Goal: Task Accomplishment & Management: Manage account settings

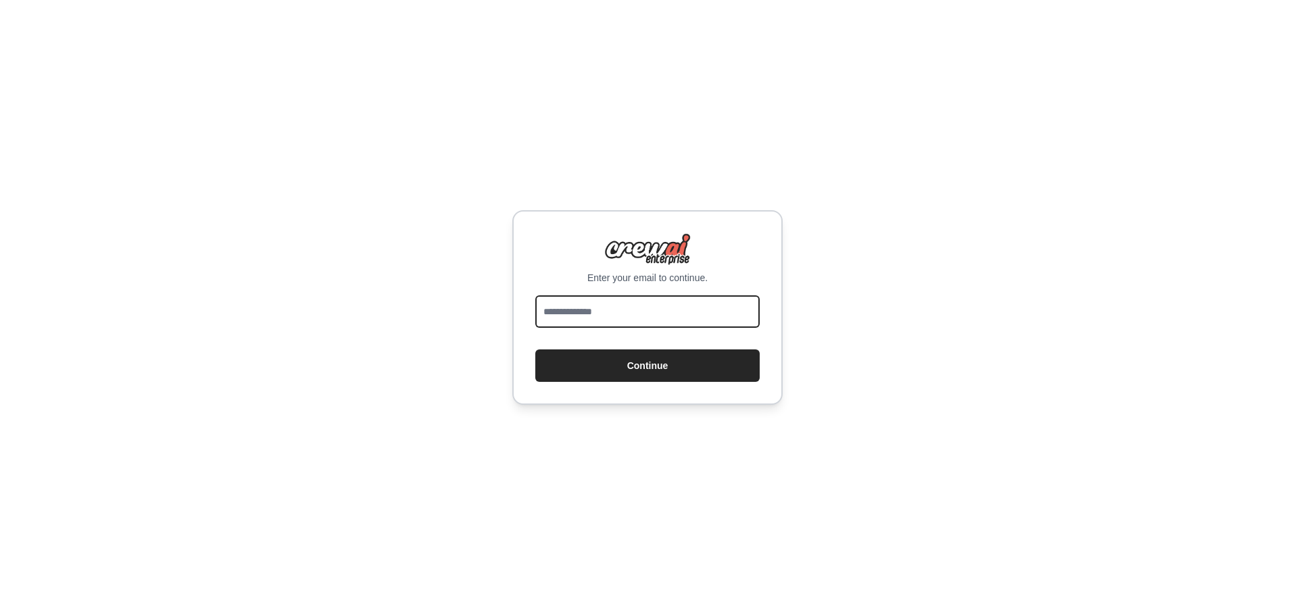
drag, startPoint x: 580, startPoint y: 312, endPoint x: 589, endPoint y: 316, distance: 9.7
click at [580, 312] on input "email" at bounding box center [647, 311] width 224 height 32
type input "*"
type input "**********"
click at [535, 349] on button "Continue" at bounding box center [647, 365] width 224 height 32
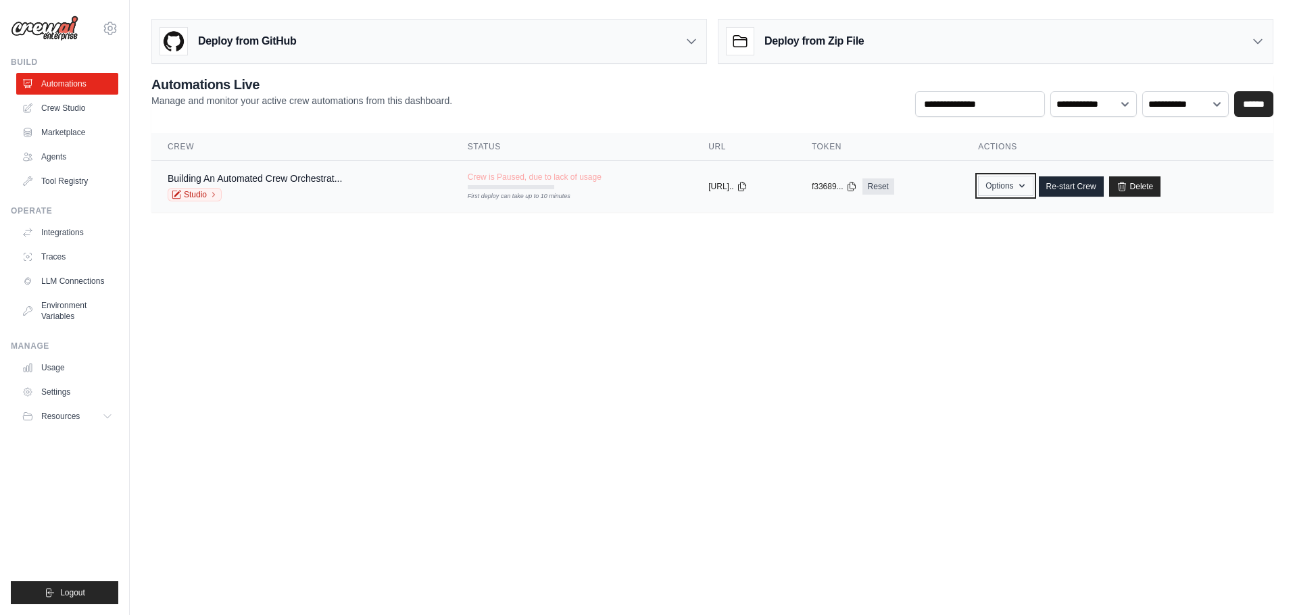
click at [1016, 193] on button "Options" at bounding box center [1005, 186] width 55 height 20
click at [708, 187] on div "copied" at bounding box center [722, 181] width 29 height 16
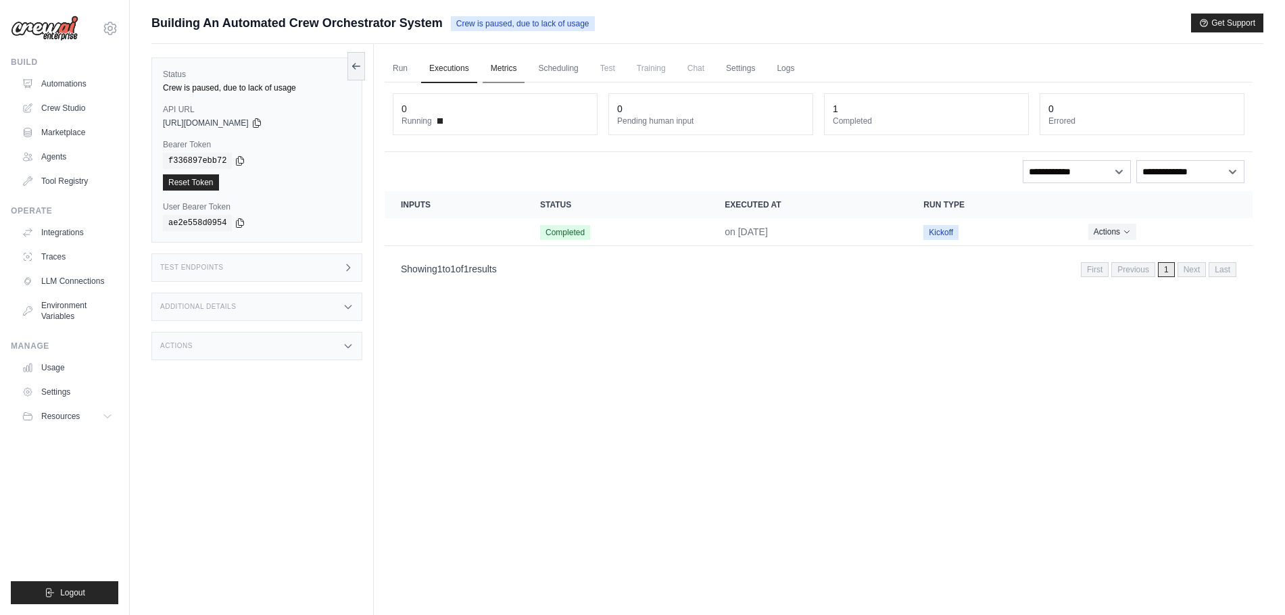
click at [512, 67] on link "Metrics" at bounding box center [504, 69] width 43 height 28
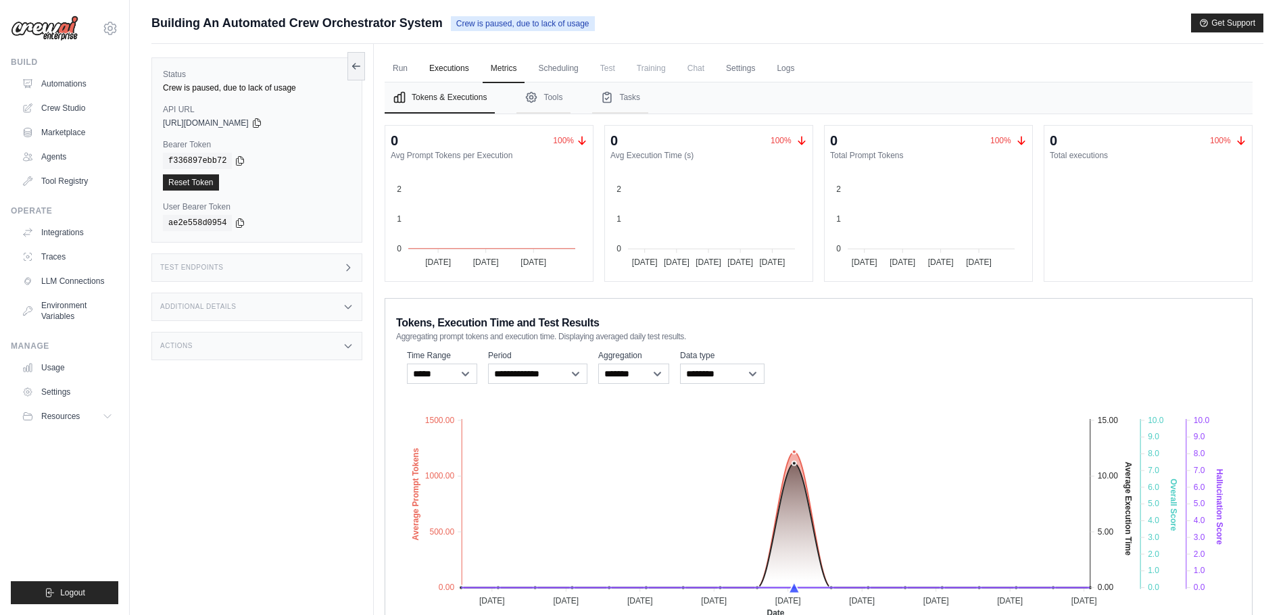
click at [453, 66] on link "Executions" at bounding box center [449, 69] width 56 height 28
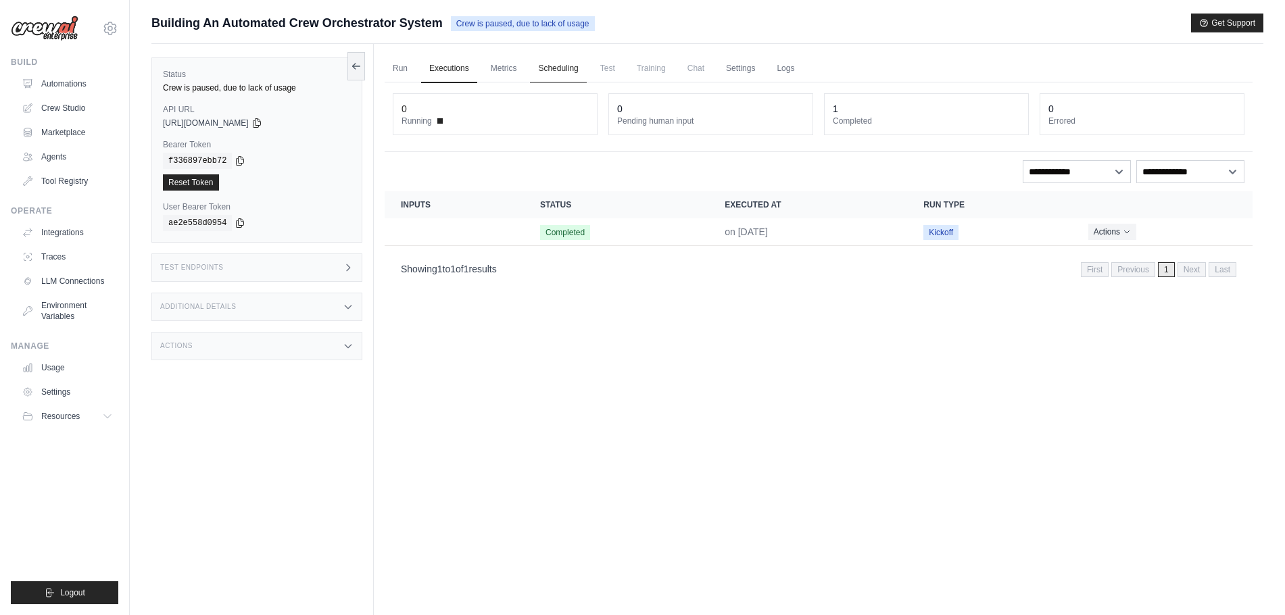
click at [576, 68] on link "Scheduling" at bounding box center [558, 69] width 56 height 28
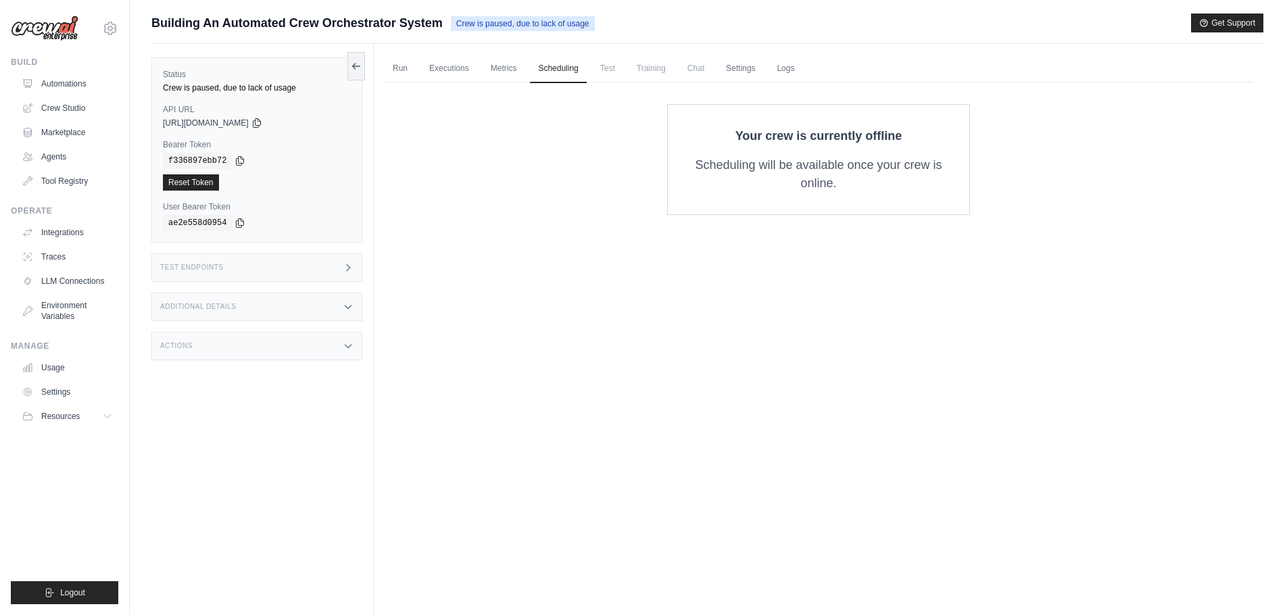
click at [620, 63] on span "Test" at bounding box center [607, 68] width 31 height 27
click at [660, 68] on span "Training" at bounding box center [651, 68] width 45 height 27
drag, startPoint x: 751, startPoint y: 69, endPoint x: 722, endPoint y: 97, distance: 40.2
click at [750, 69] on link "Settings" at bounding box center [740, 69] width 45 height 28
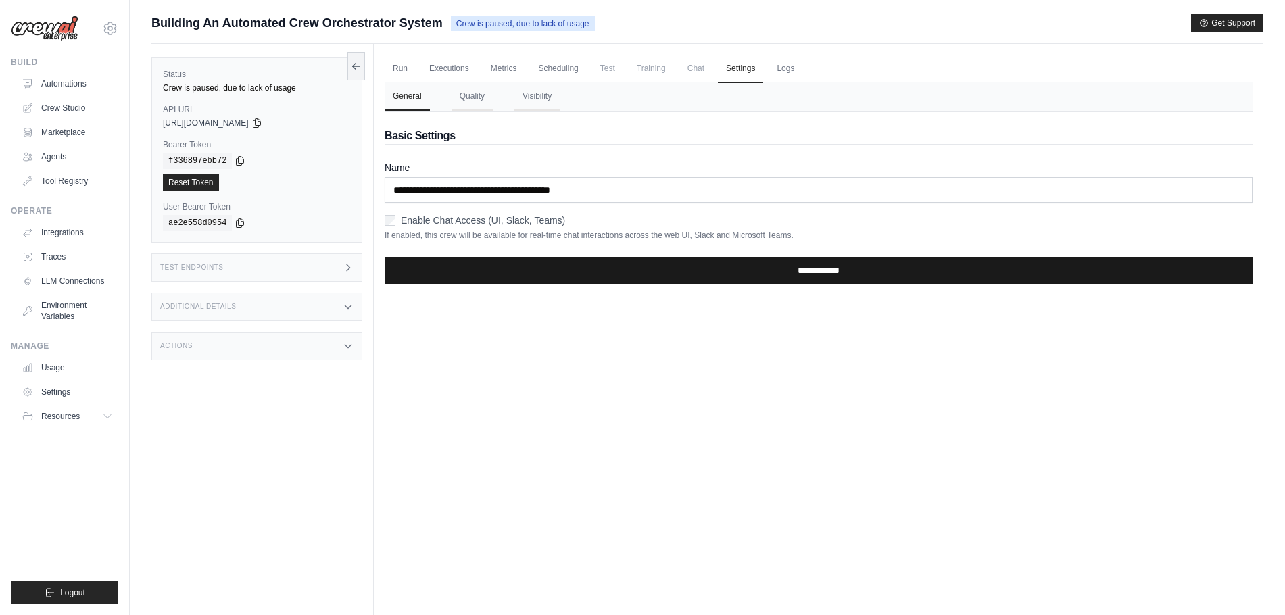
drag, startPoint x: 780, startPoint y: 273, endPoint x: 772, endPoint y: 274, distance: 7.5
click at [780, 274] on input "**********" at bounding box center [819, 270] width 868 height 27
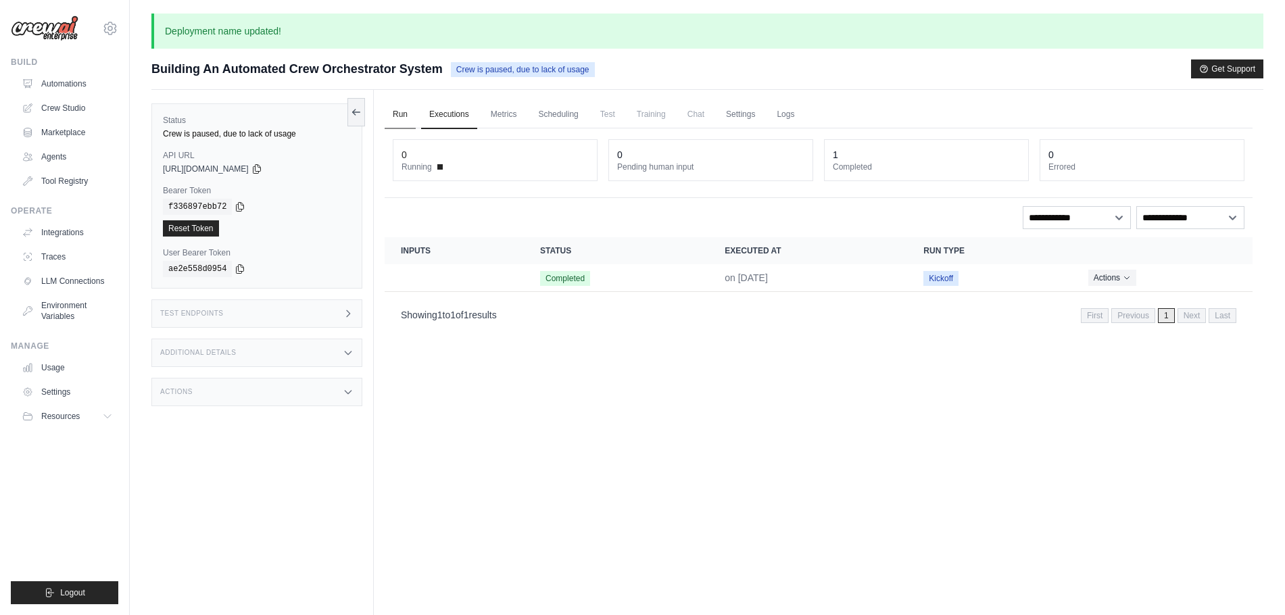
click at [397, 113] on link "Run" at bounding box center [400, 115] width 31 height 28
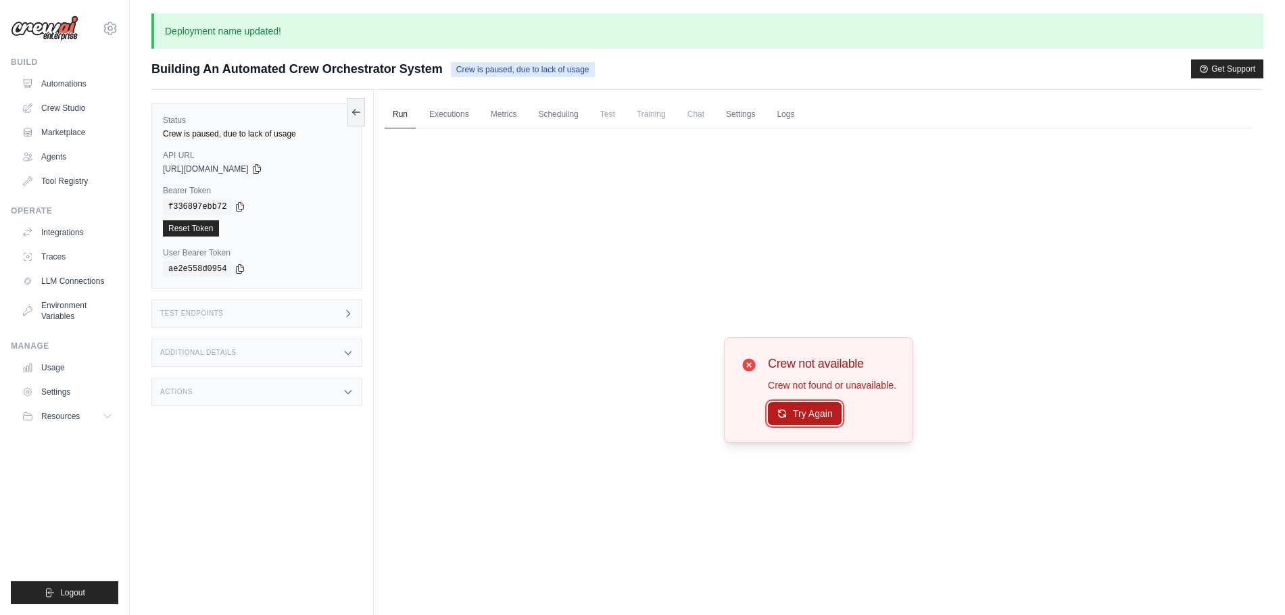
click at [798, 414] on button "Try Again" at bounding box center [805, 413] width 74 height 23
click at [446, 113] on link "Executions" at bounding box center [449, 115] width 56 height 28
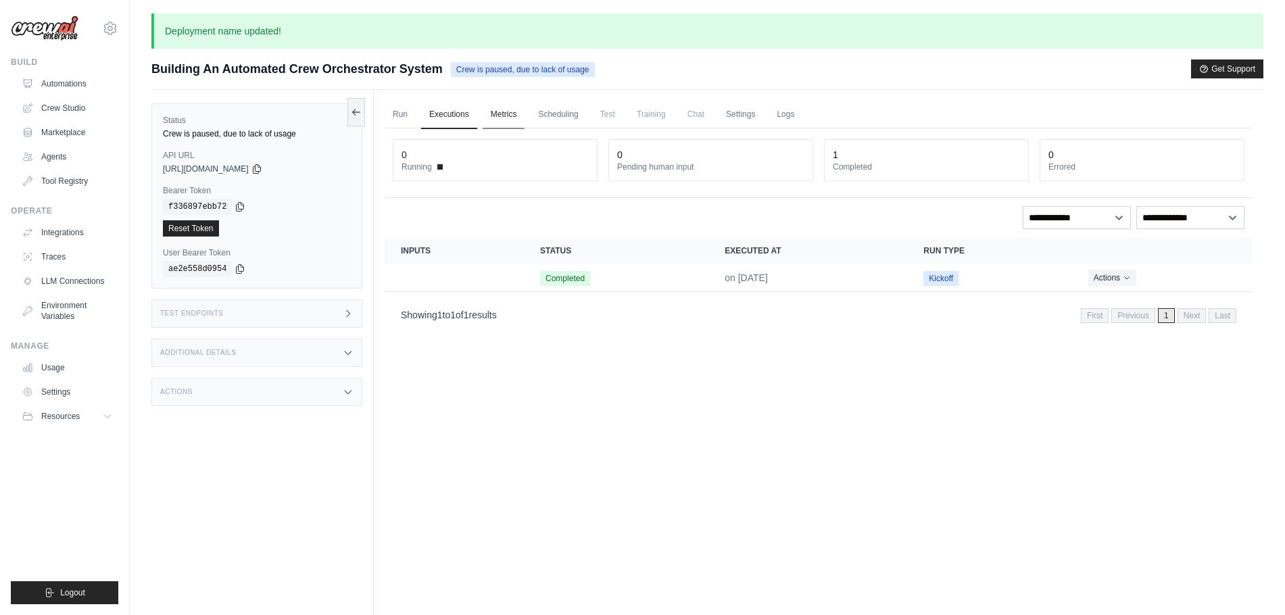
drag, startPoint x: 508, startPoint y: 118, endPoint x: 520, endPoint y: 117, distance: 12.9
click at [508, 118] on link "Metrics" at bounding box center [504, 115] width 43 height 28
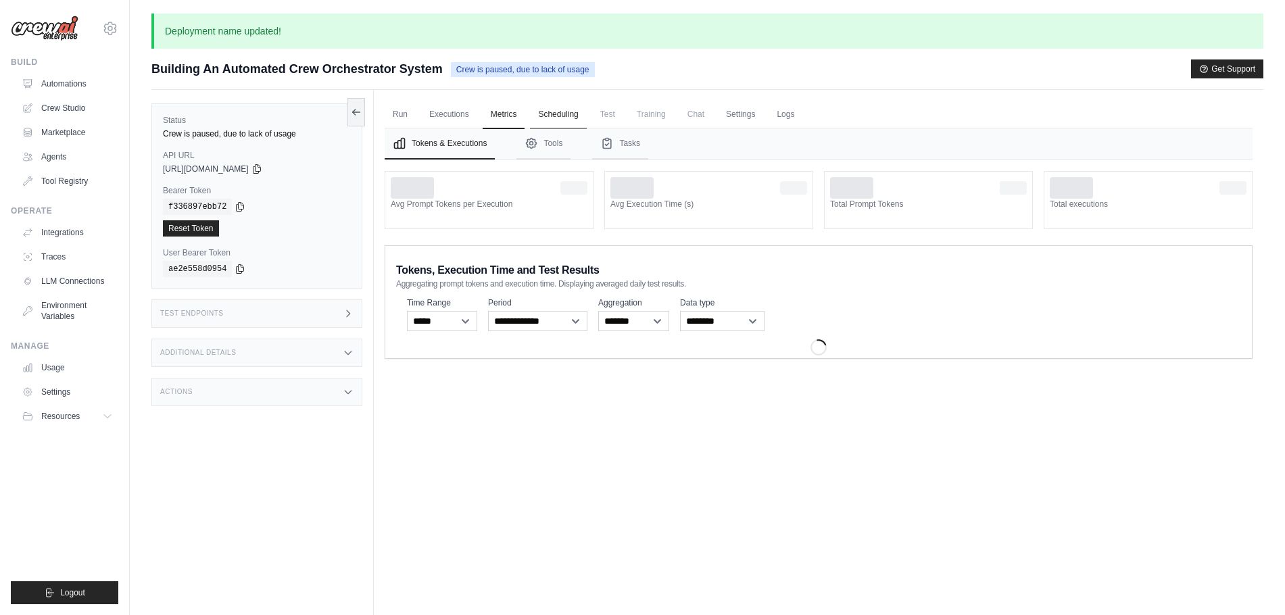
click at [568, 119] on link "Scheduling" at bounding box center [558, 115] width 56 height 28
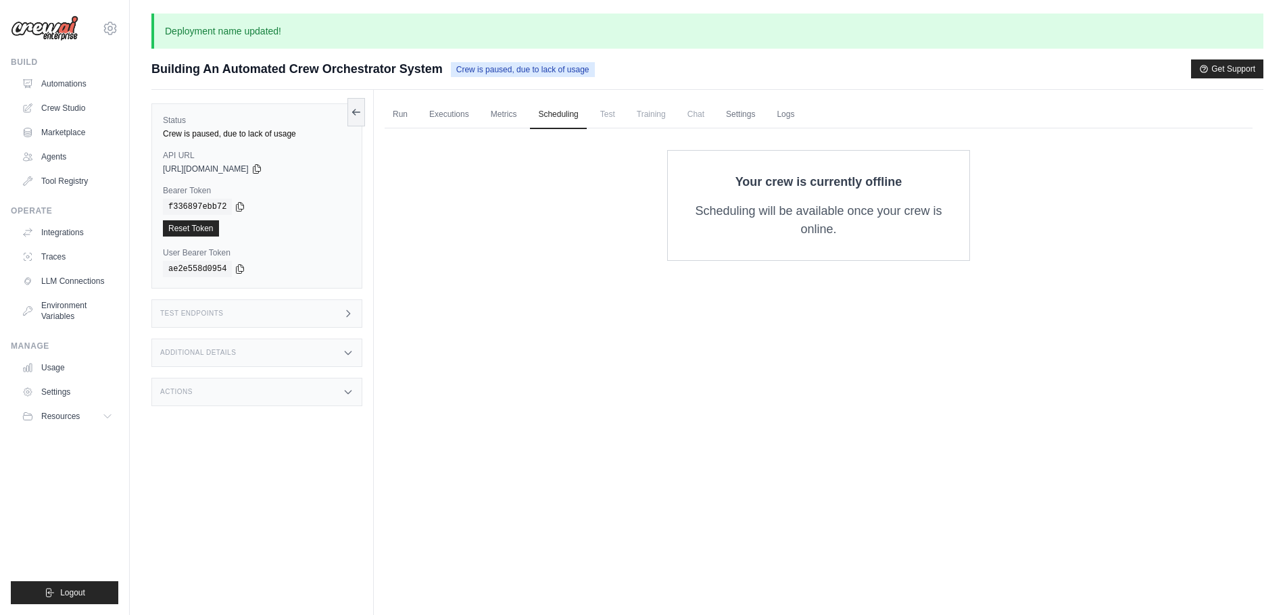
click at [667, 117] on span "Training" at bounding box center [651, 114] width 45 height 27
click at [521, 76] on span "Crew is paused, due to lack of usage" at bounding box center [523, 69] width 144 height 15
click at [220, 28] on p "Deployment name updated!" at bounding box center [707, 31] width 1112 height 35
click at [353, 113] on icon at bounding box center [356, 111] width 11 height 11
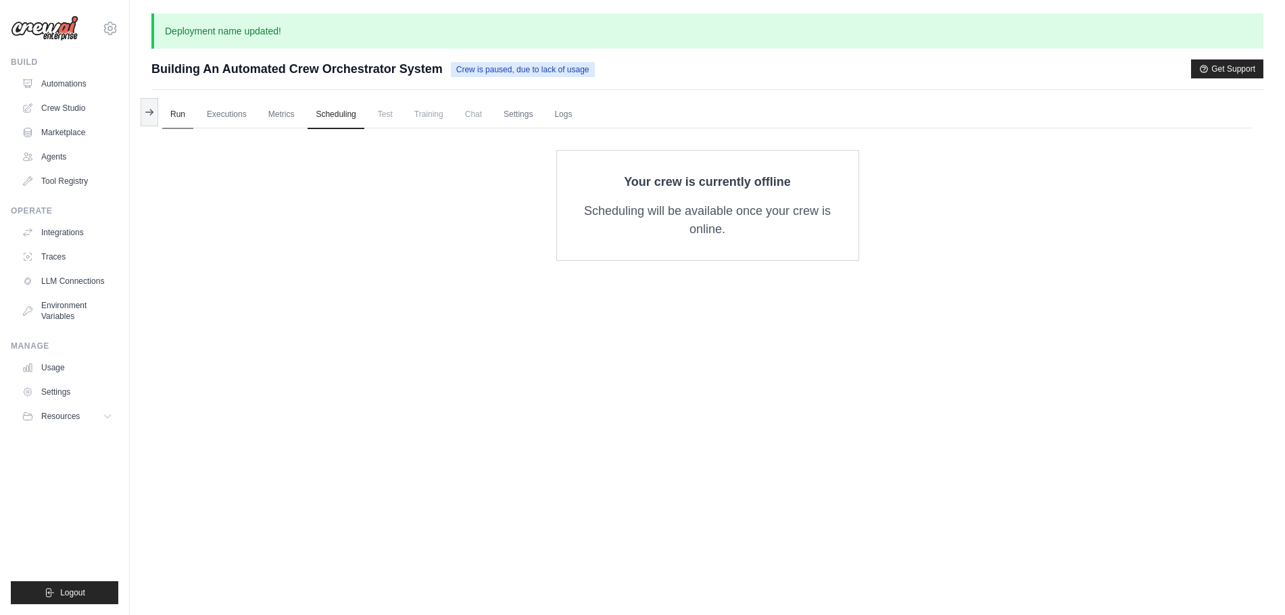
click at [182, 114] on link "Run" at bounding box center [177, 115] width 31 height 28
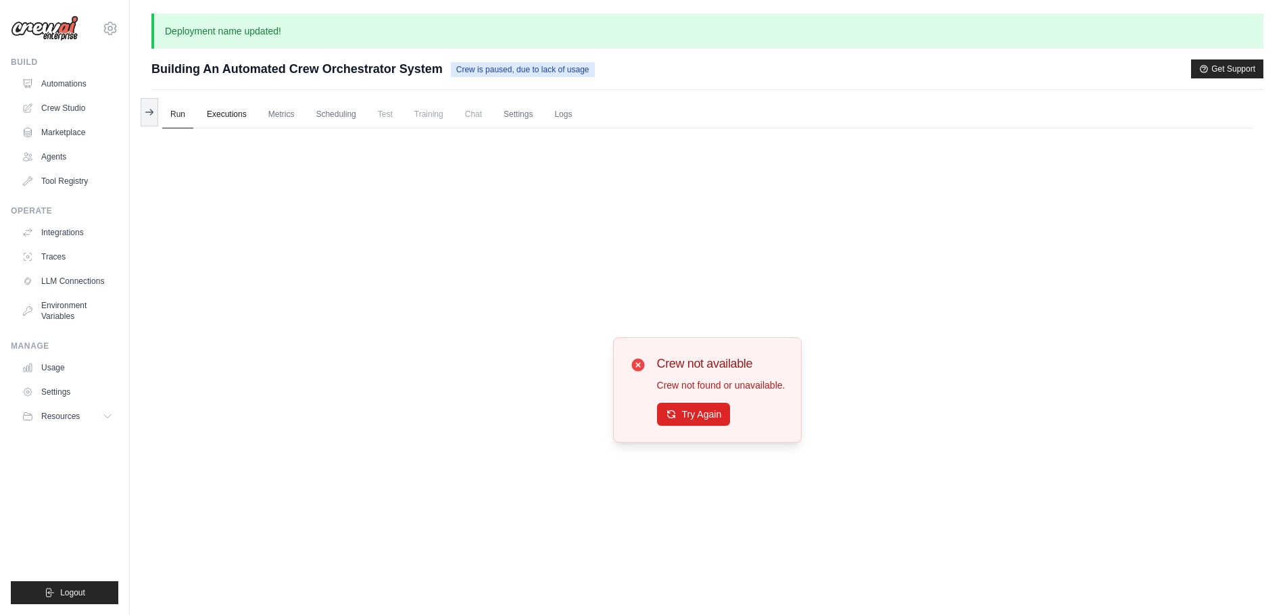
click at [230, 112] on link "Executions" at bounding box center [227, 115] width 56 height 28
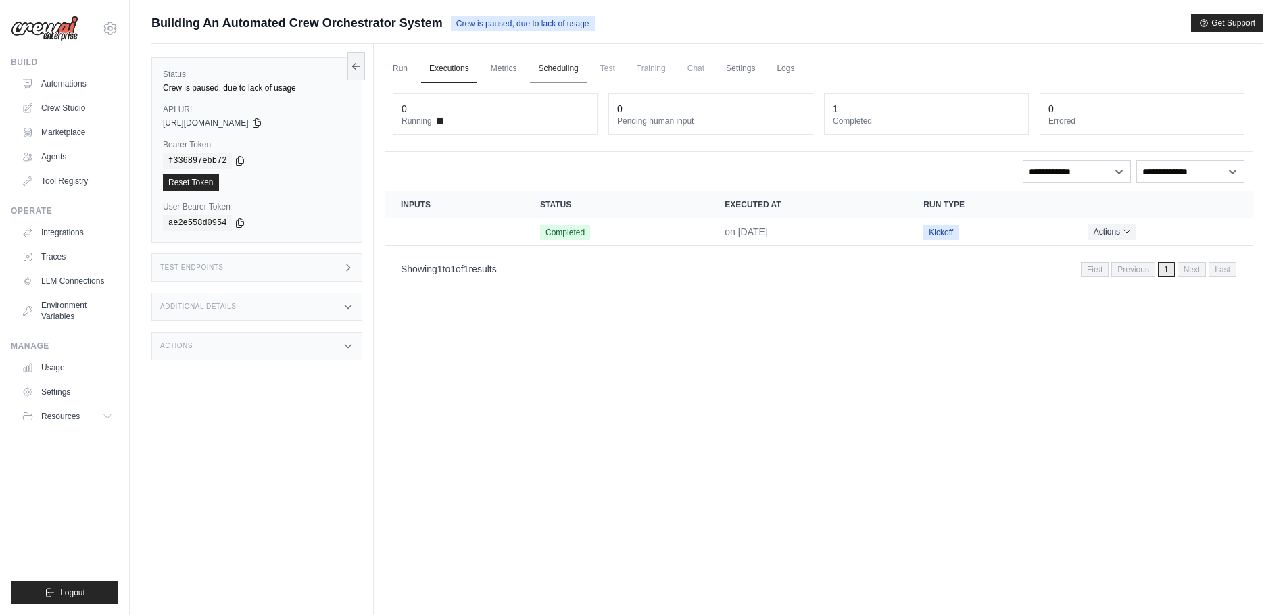
click at [566, 68] on link "Scheduling" at bounding box center [558, 69] width 56 height 28
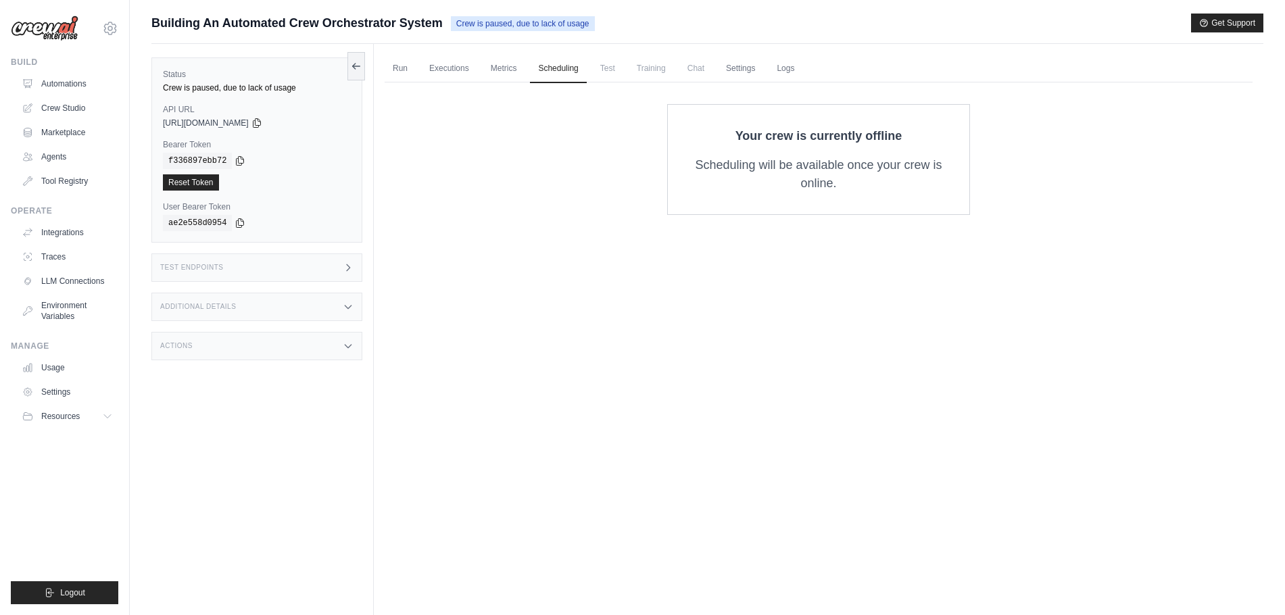
click at [500, 25] on span "Crew is paused, due to lack of usage" at bounding box center [523, 23] width 144 height 15
click at [55, 234] on link "Integrations" at bounding box center [69, 233] width 102 height 22
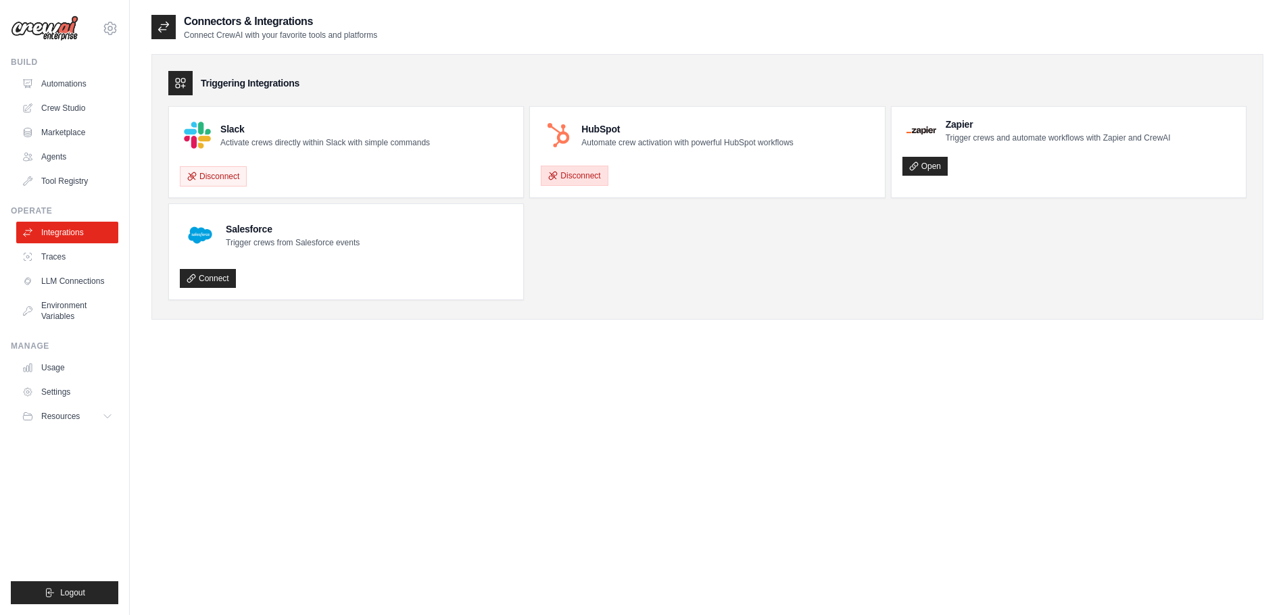
click at [559, 178] on button "Disconnect" at bounding box center [574, 176] width 67 height 20
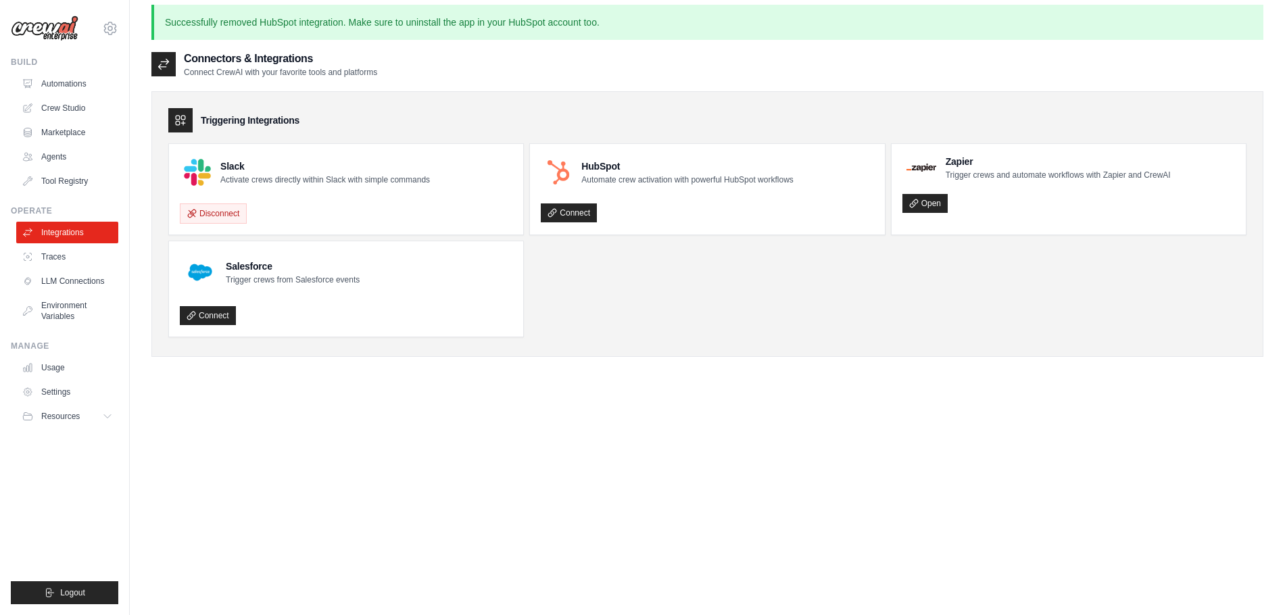
scroll to position [68, 0]
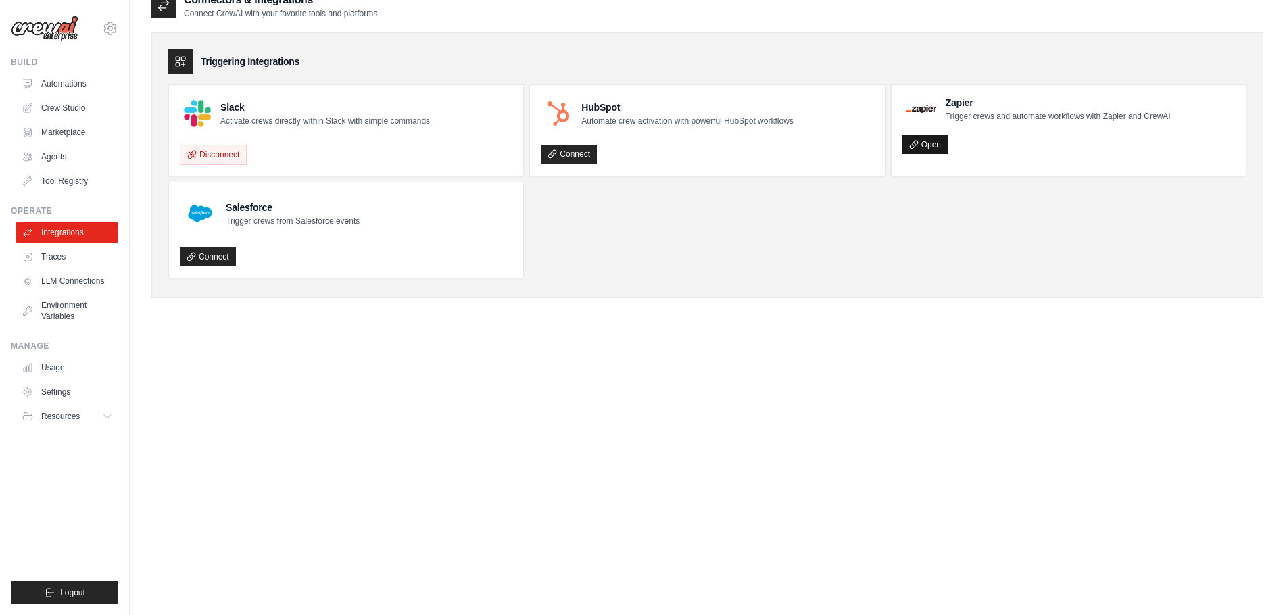
click at [923, 145] on link "Open" at bounding box center [924, 144] width 45 height 19
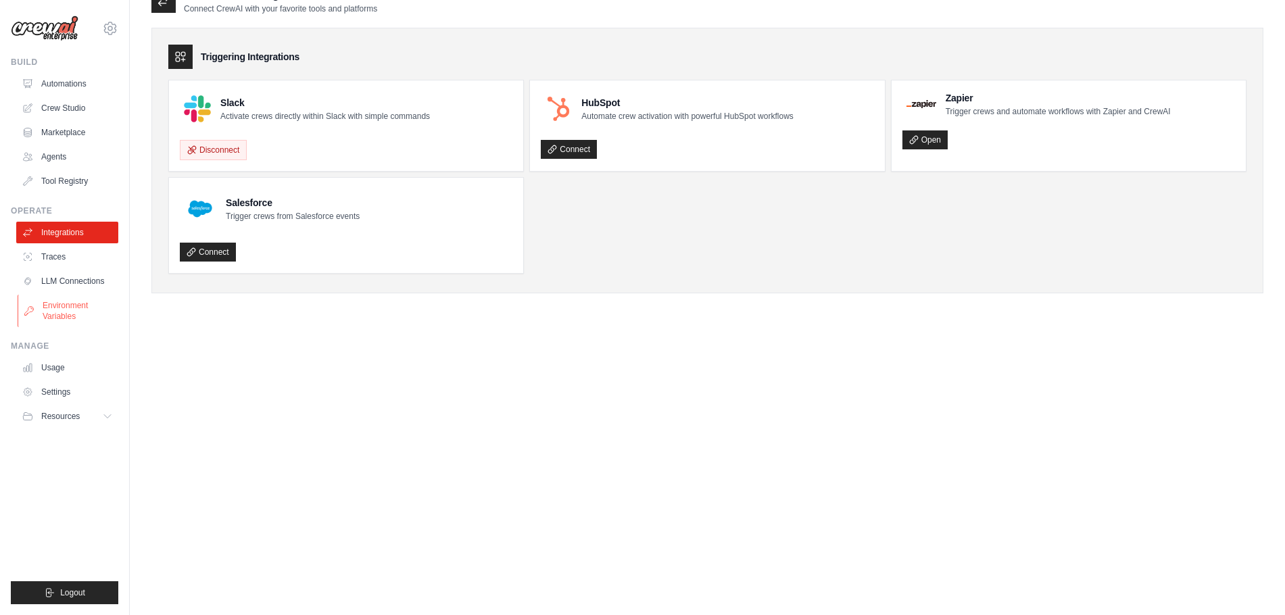
scroll to position [73, 0]
click at [36, 257] on link "Traces" at bounding box center [69, 257] width 102 height 22
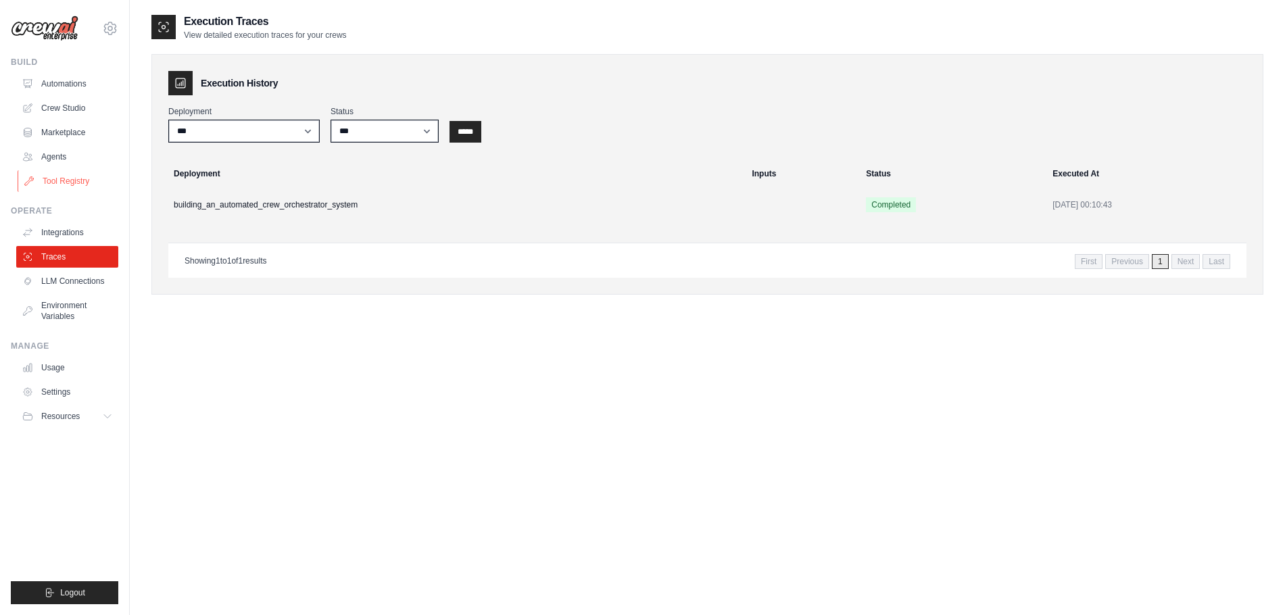
click at [41, 182] on link "Tool Registry" at bounding box center [69, 181] width 102 height 22
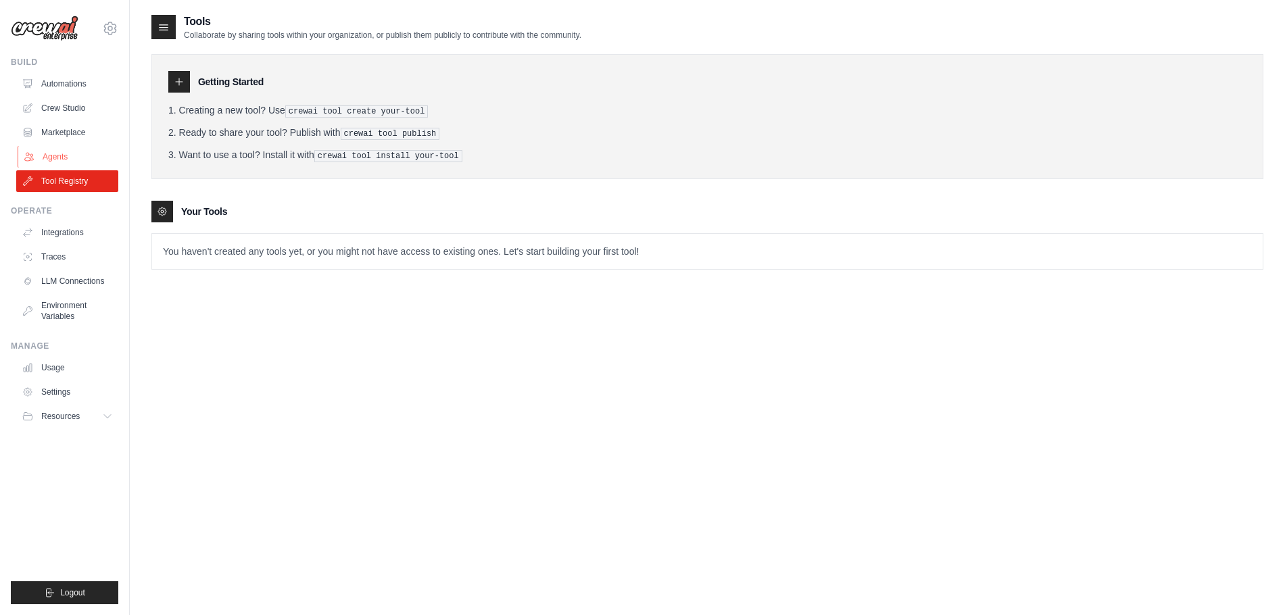
click at [39, 155] on link "Agents" at bounding box center [69, 157] width 102 height 22
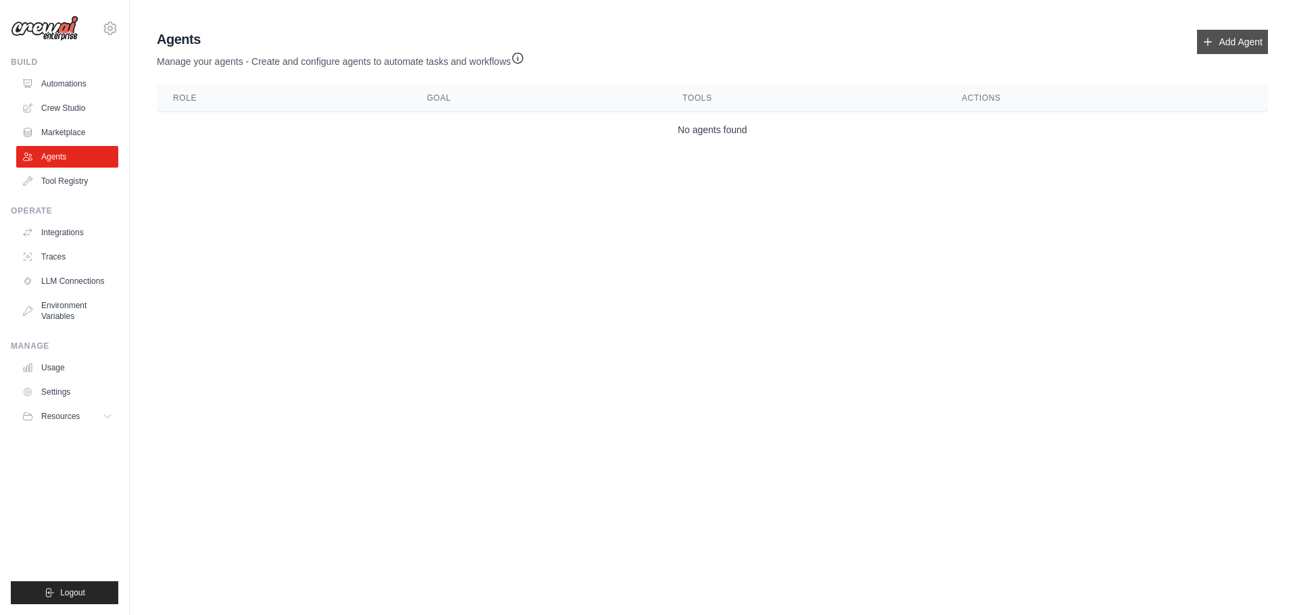
drag, startPoint x: 1225, startPoint y: 38, endPoint x: 1198, endPoint y: 49, distance: 29.4
click at [1224, 39] on link "Add Agent" at bounding box center [1232, 42] width 71 height 24
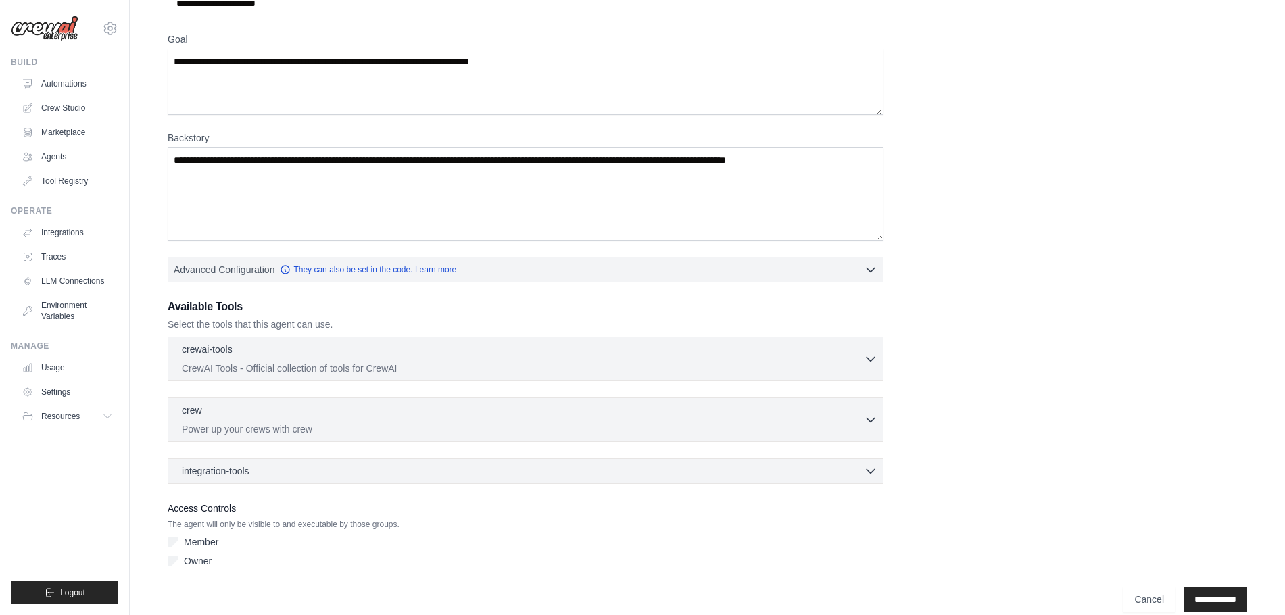
scroll to position [110, 0]
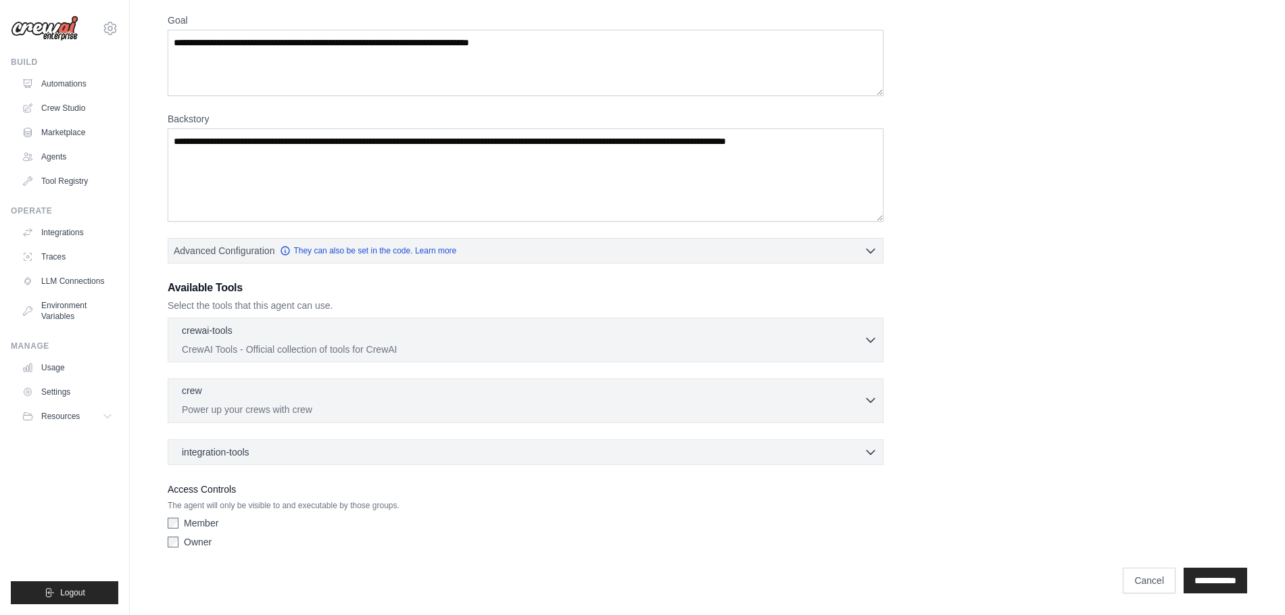
click at [876, 401] on icon "button" at bounding box center [871, 400] width 14 height 14
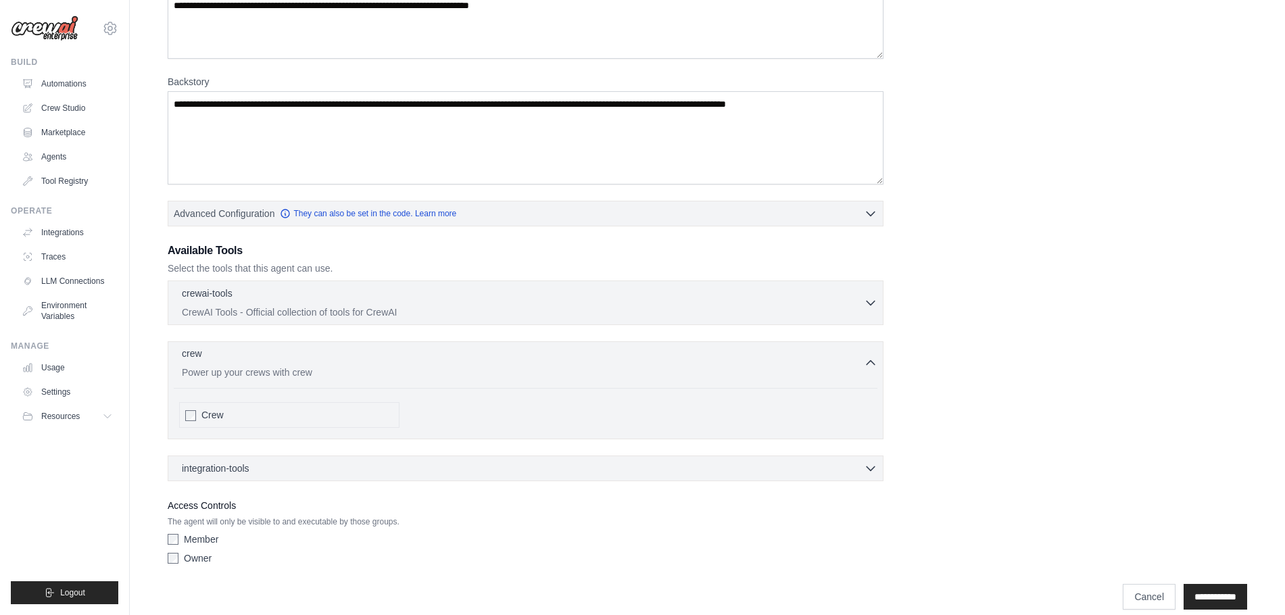
scroll to position [164, 0]
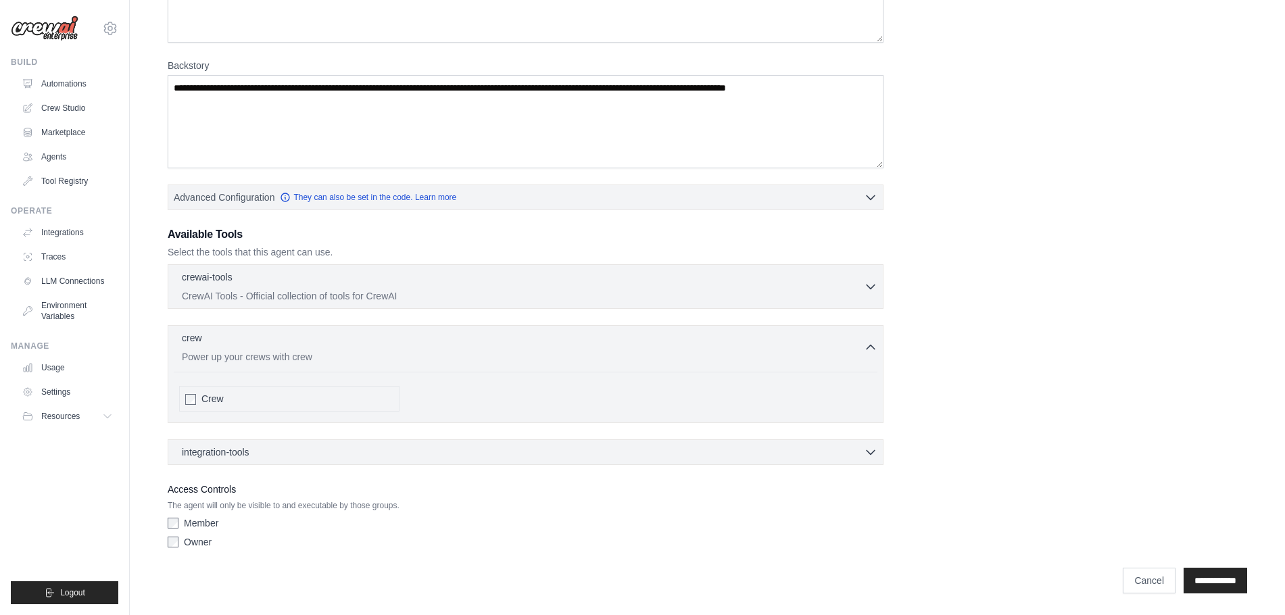
click at [178, 543] on div "Owner" at bounding box center [526, 542] width 716 height 14
click at [872, 282] on icon "button" at bounding box center [871, 286] width 14 height 14
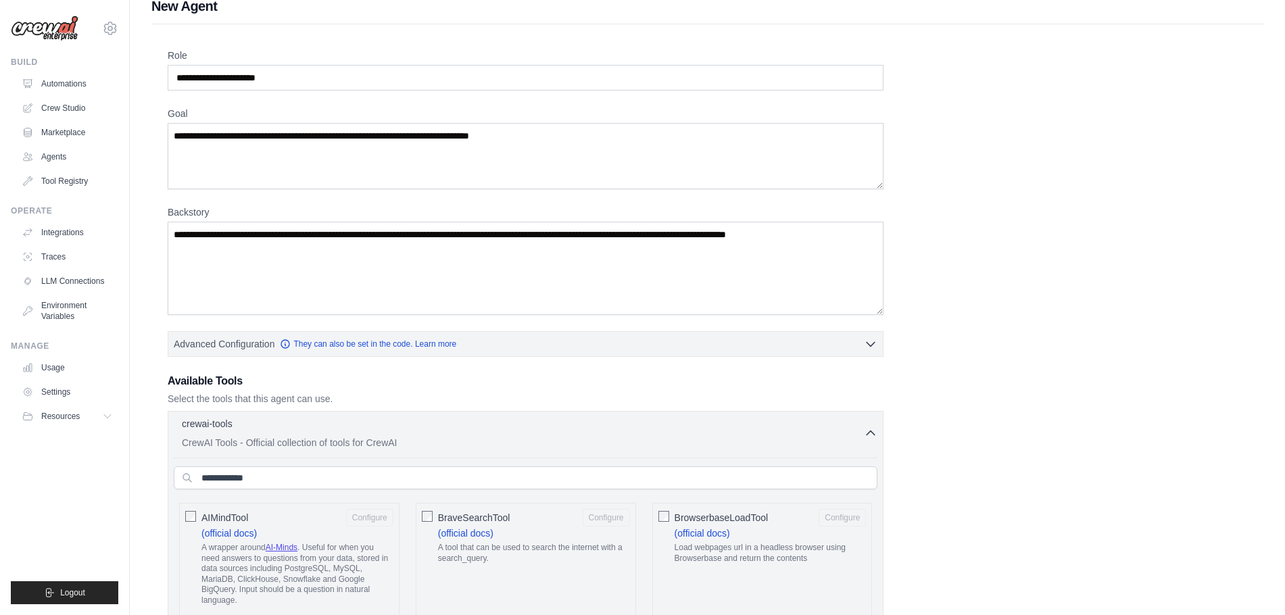
scroll to position [0, 0]
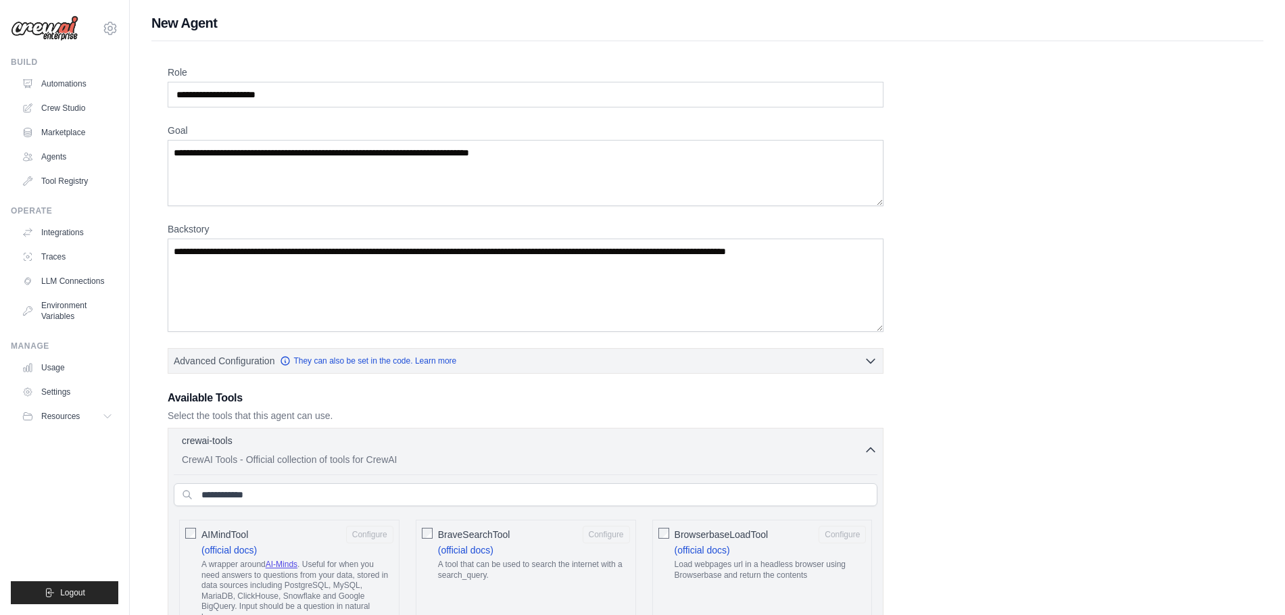
click at [44, 134] on link "Marketplace" at bounding box center [69, 133] width 102 height 22
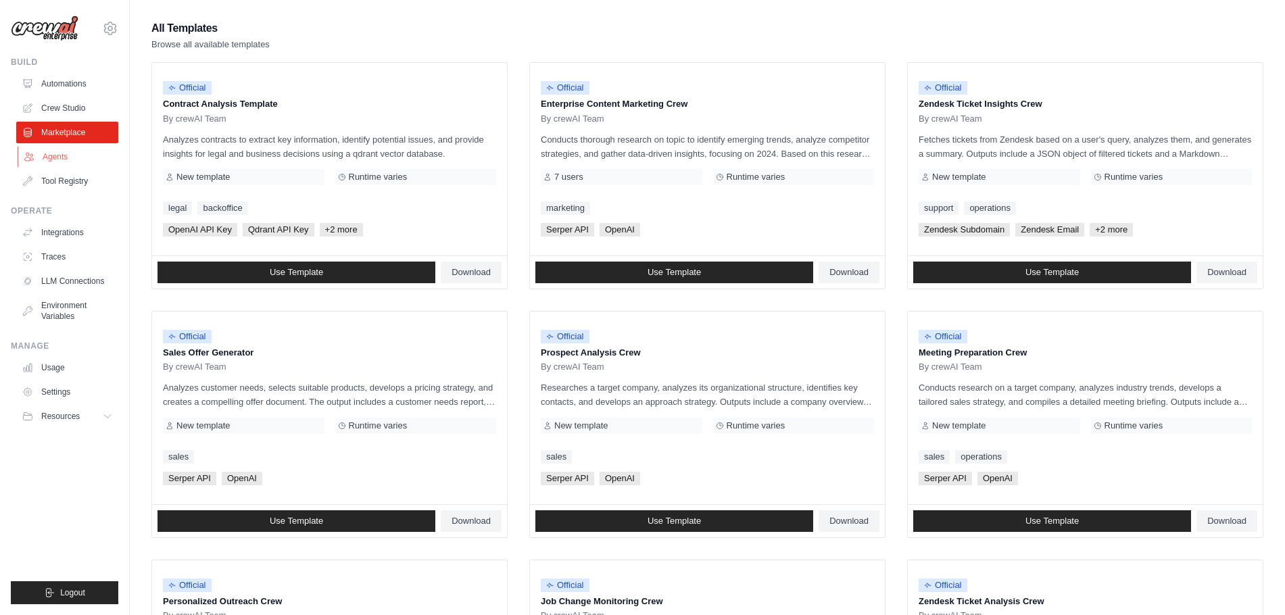
scroll to position [97, 0]
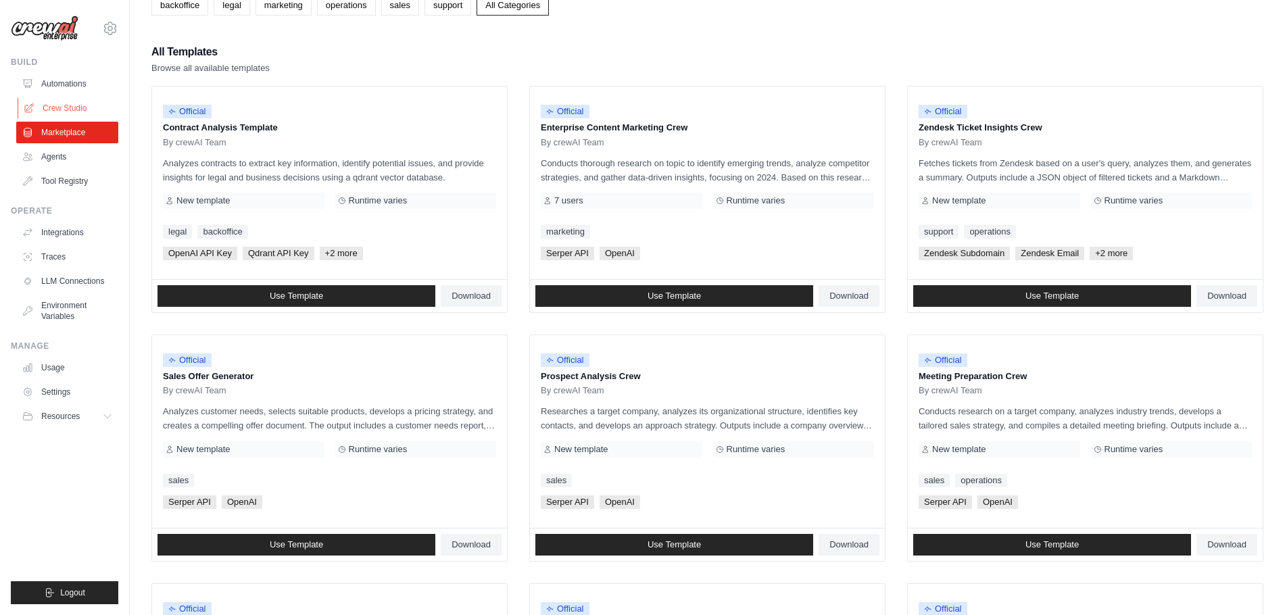
click at [42, 113] on link "Crew Studio" at bounding box center [69, 108] width 102 height 22
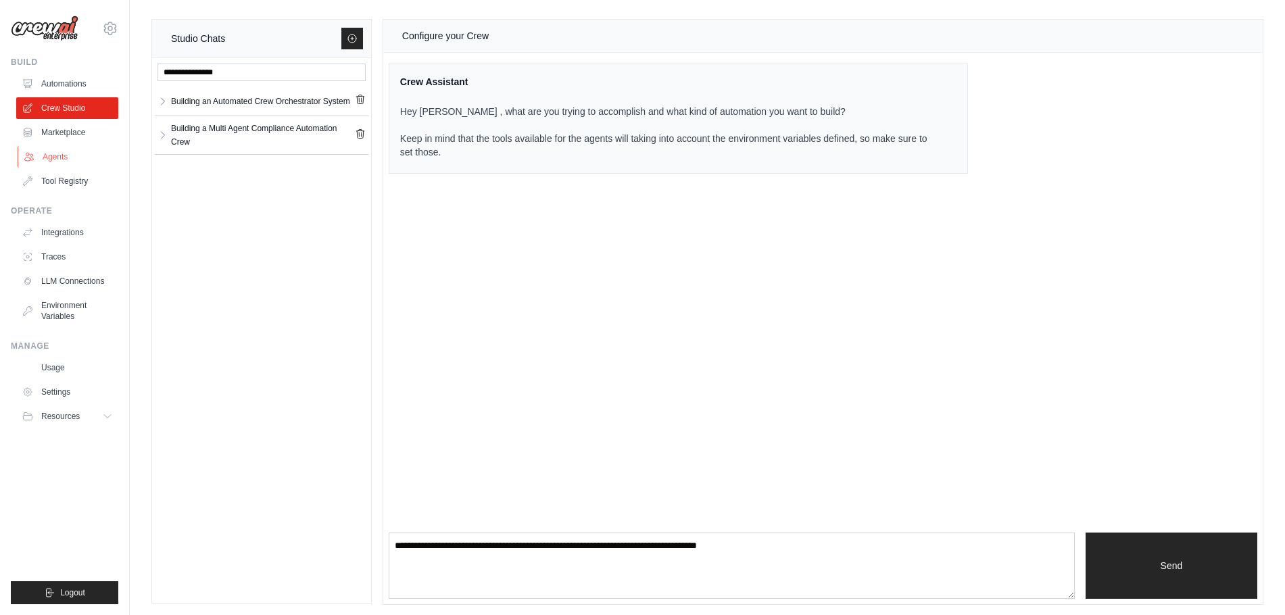
click at [48, 157] on link "Agents" at bounding box center [69, 157] width 102 height 22
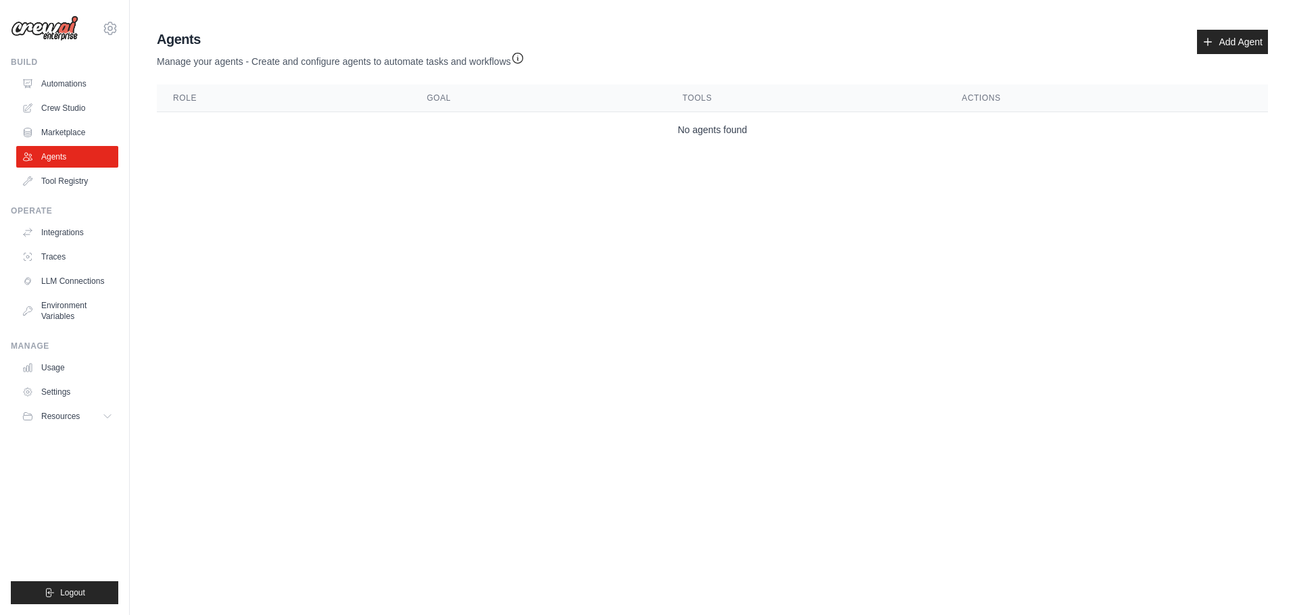
drag, startPoint x: 761, startPoint y: 350, endPoint x: 853, endPoint y: 325, distance: 95.3
click at [762, 350] on body "eric@terryfi.com Settings Build Automations Crew Studio" at bounding box center [647, 307] width 1295 height 615
click at [1252, 287] on body "eric@terryfi.com Settings Build Automations Crew Studio" at bounding box center [647, 307] width 1295 height 615
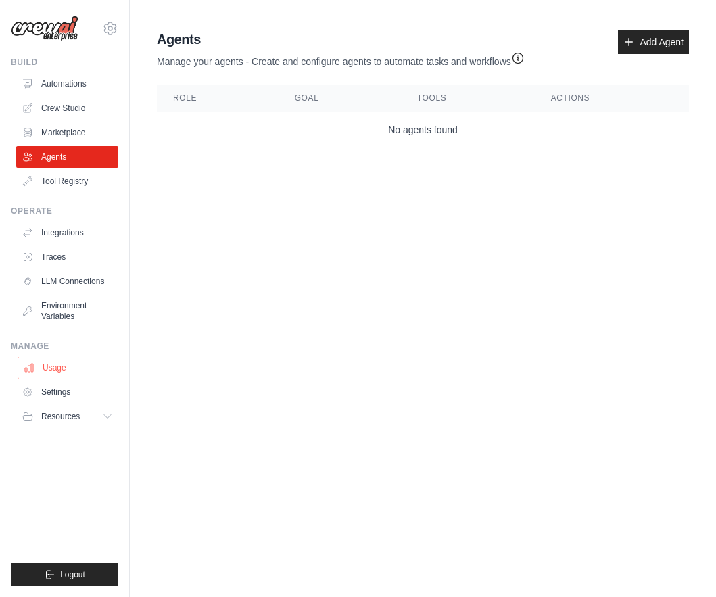
click at [47, 372] on link "Usage" at bounding box center [69, 368] width 102 height 22
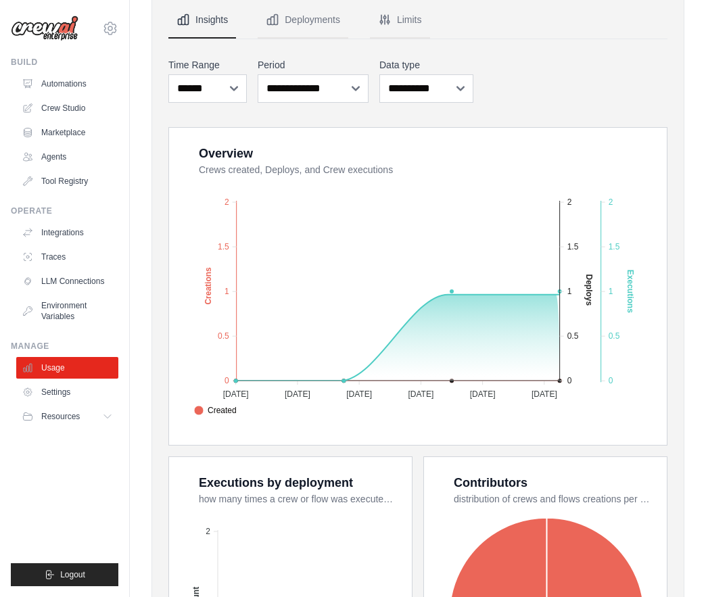
scroll to position [135, 0]
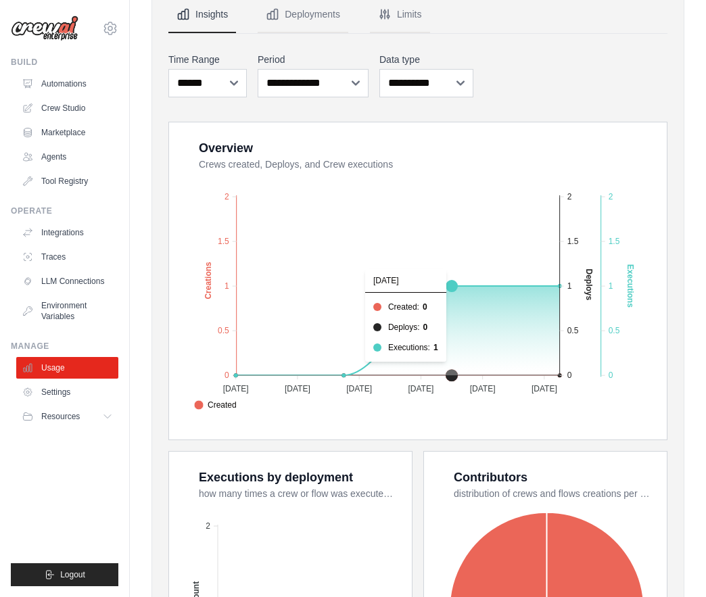
click at [428, 349] on foreignobject "Created Deploys Executions" at bounding box center [419, 294] width 462 height 237
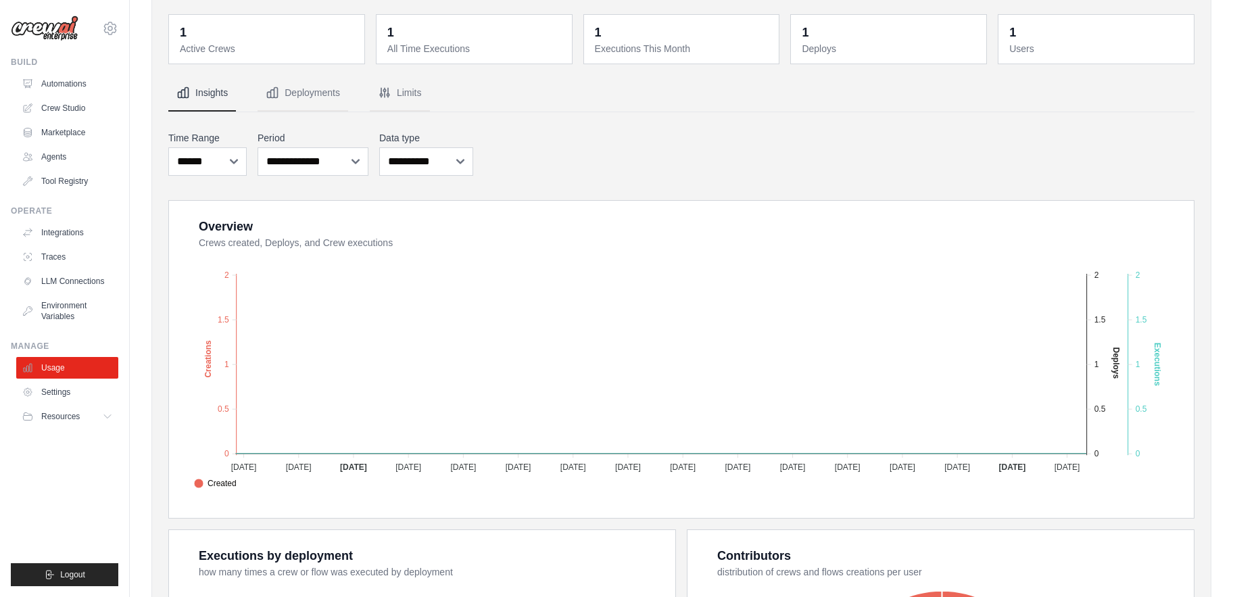
scroll to position [0, 0]
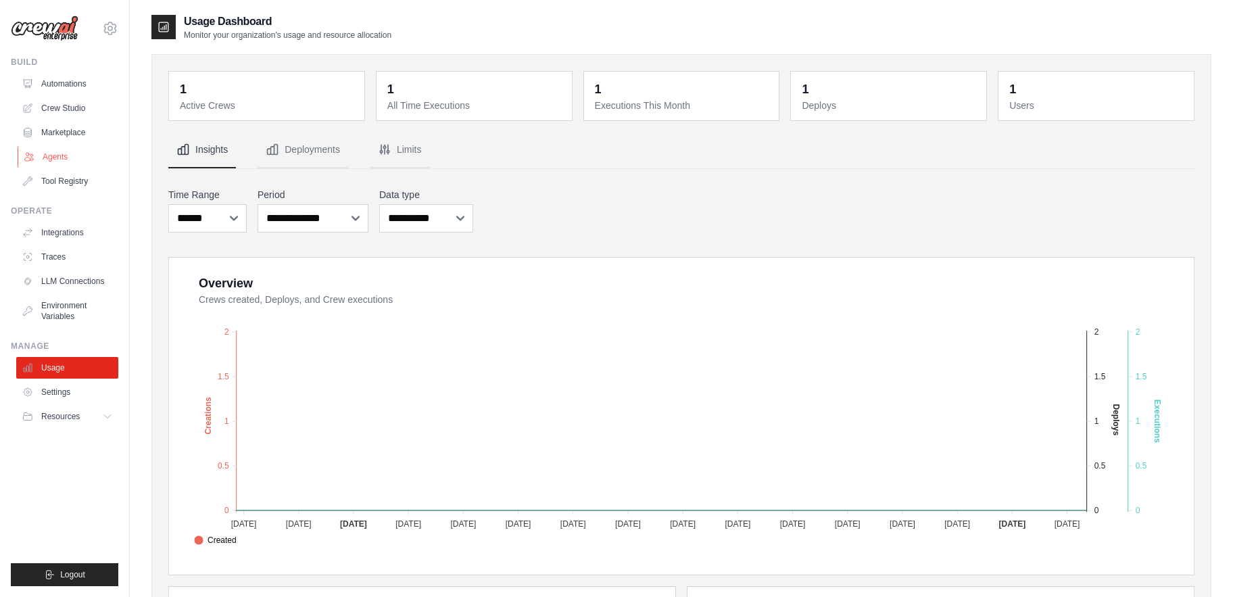
click at [55, 153] on link "Agents" at bounding box center [69, 157] width 102 height 22
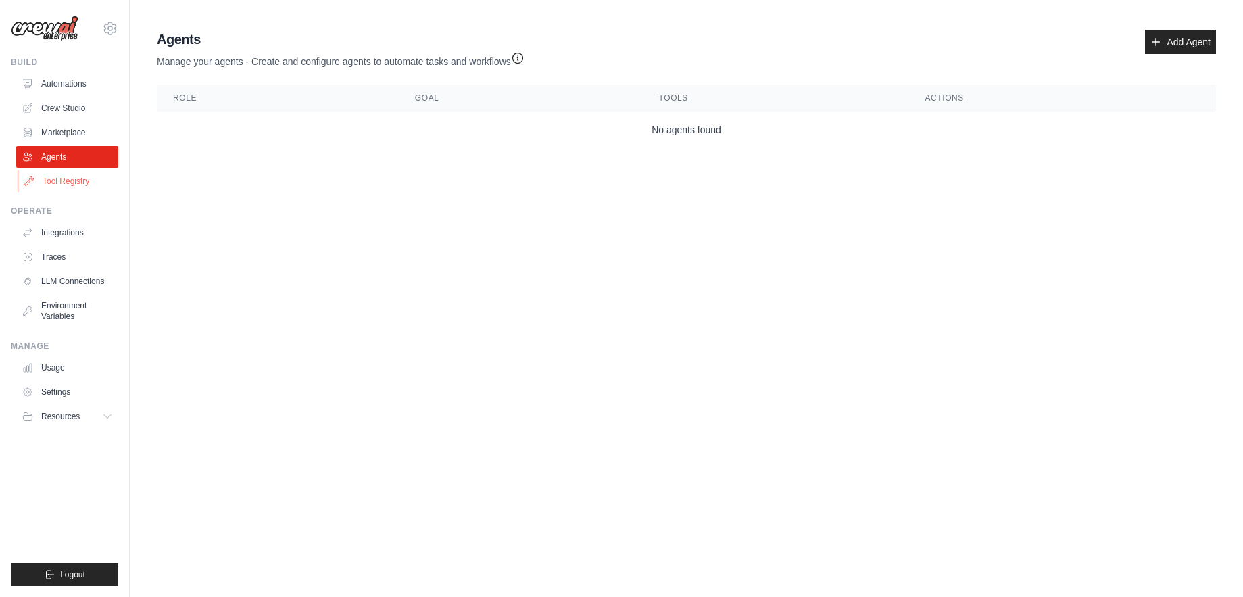
click at [51, 184] on link "Tool Registry" at bounding box center [69, 181] width 102 height 22
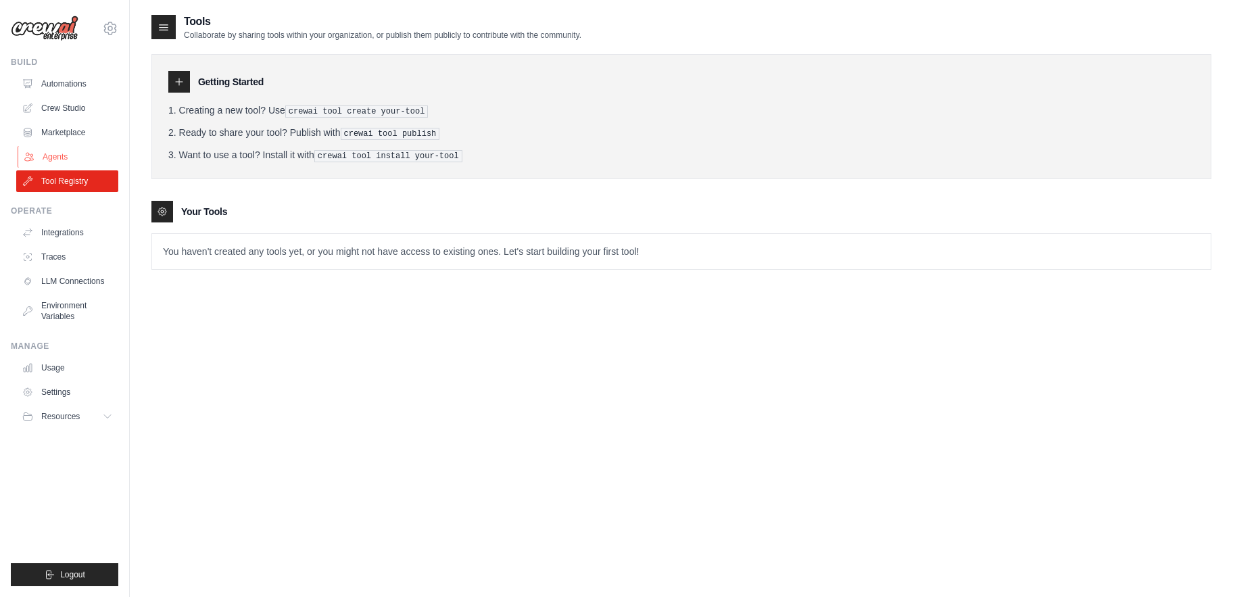
click at [57, 162] on link "Agents" at bounding box center [69, 157] width 102 height 22
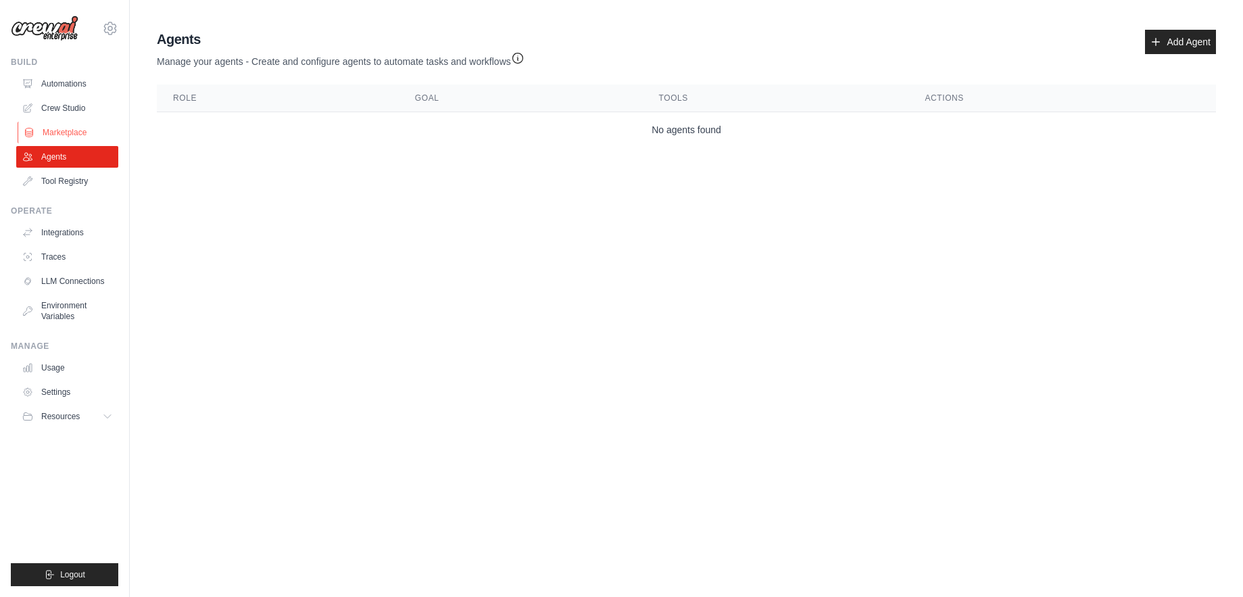
click at [49, 136] on link "Marketplace" at bounding box center [69, 133] width 102 height 22
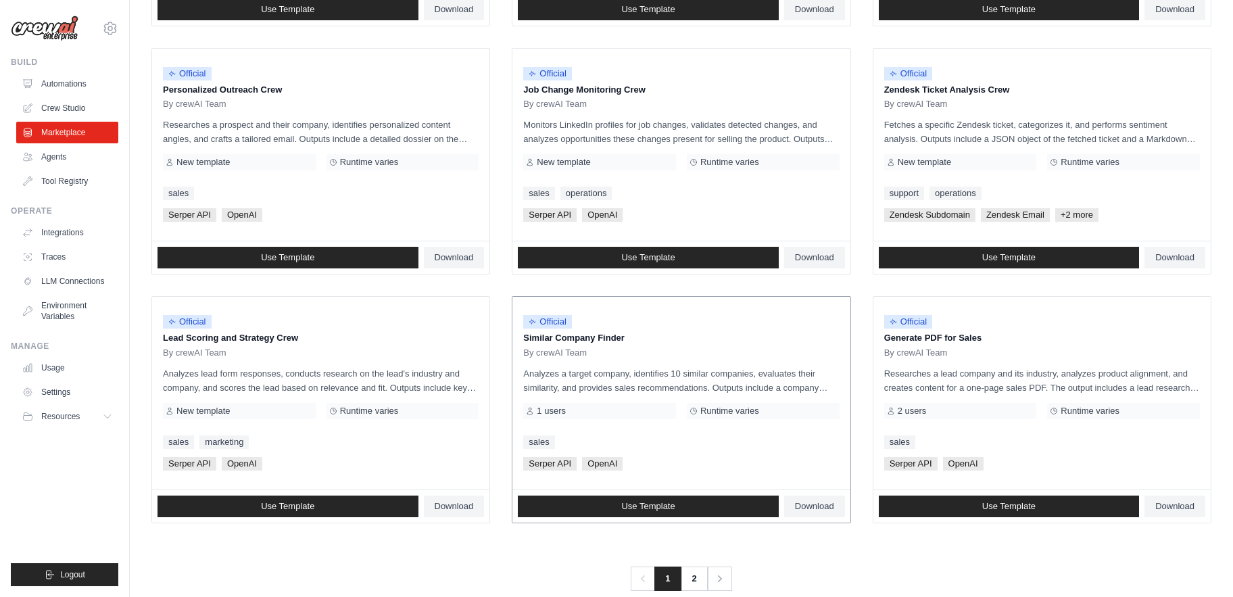
scroll to position [656, 0]
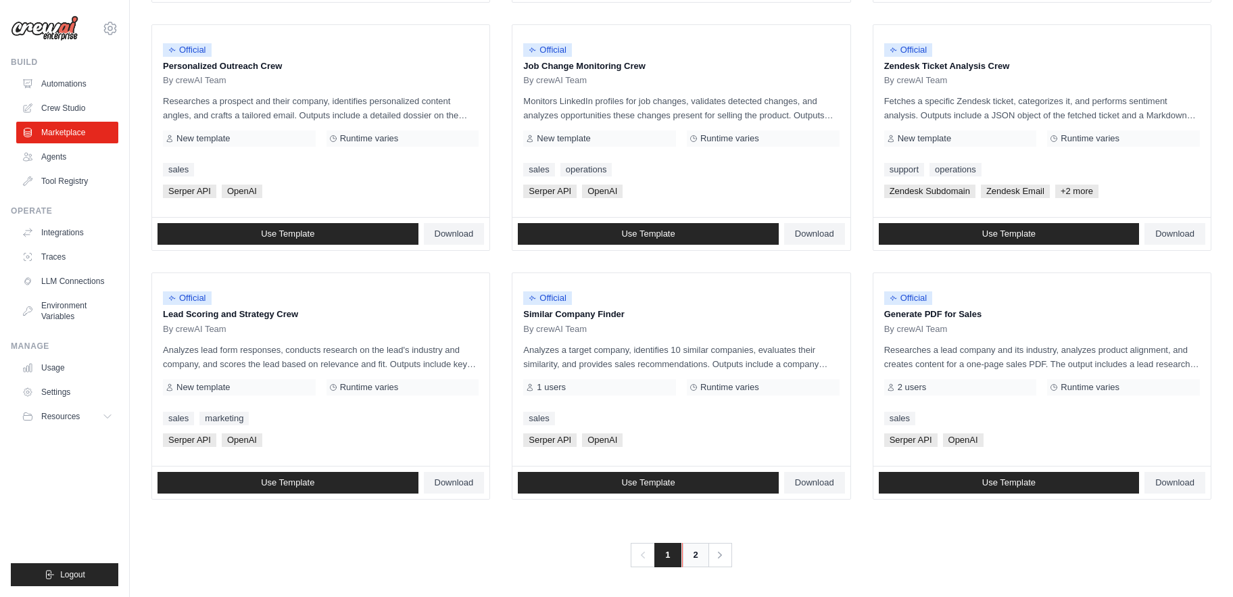
click at [696, 558] on link "2" at bounding box center [695, 555] width 27 height 24
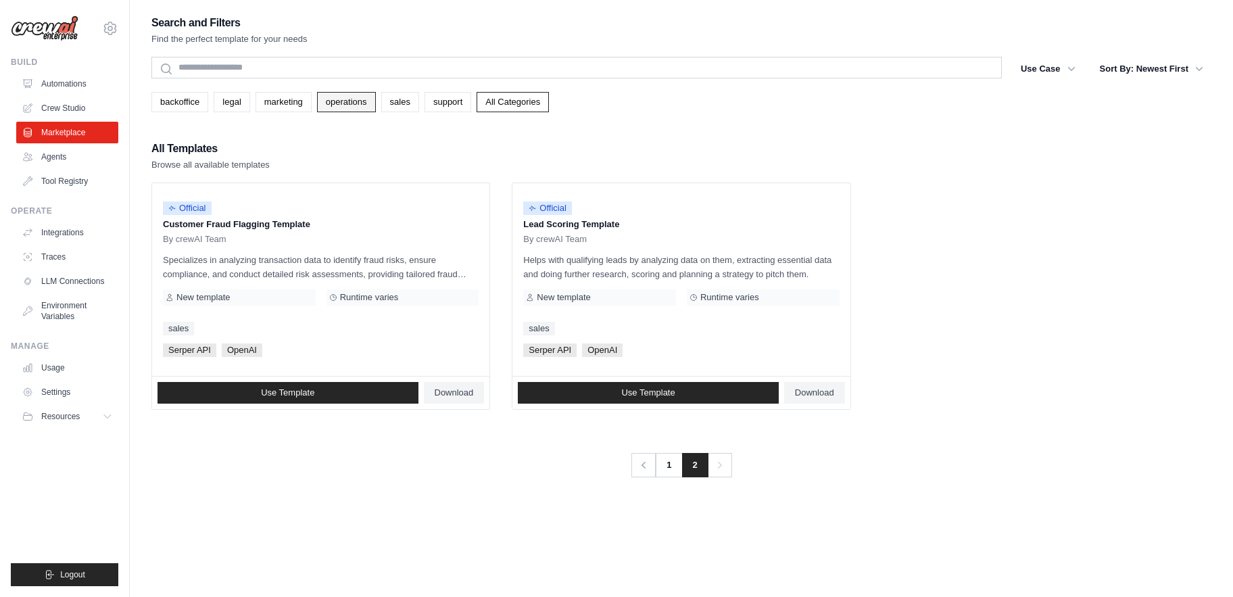
click at [348, 99] on link "operations" at bounding box center [346, 102] width 59 height 20
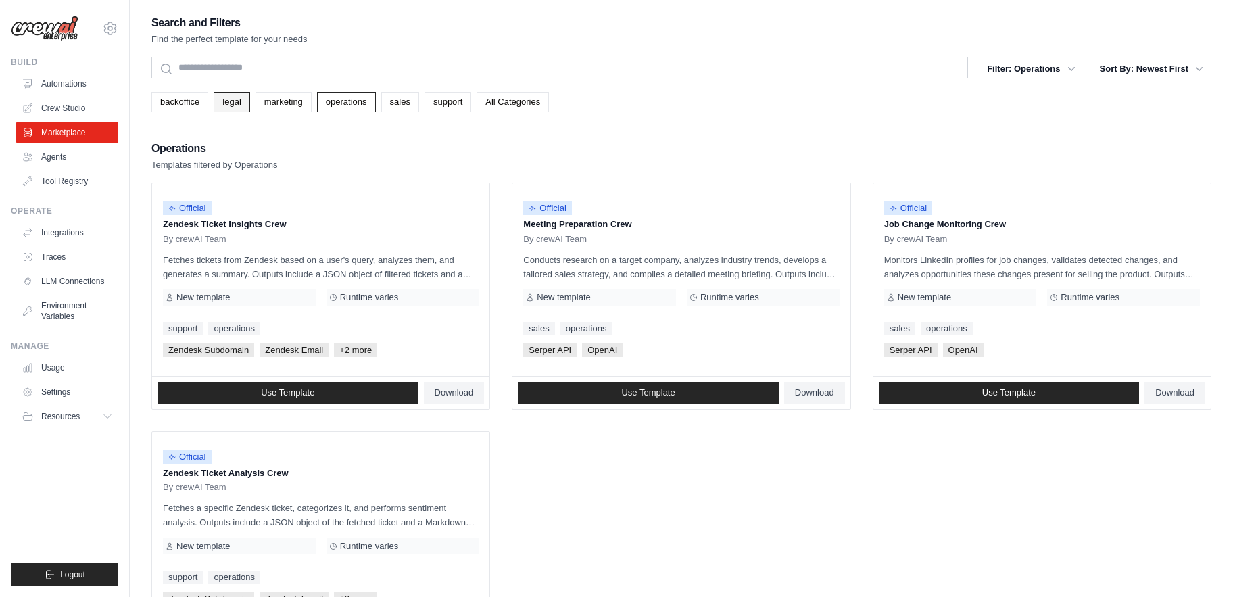
click at [242, 102] on link "legal" at bounding box center [232, 102] width 36 height 20
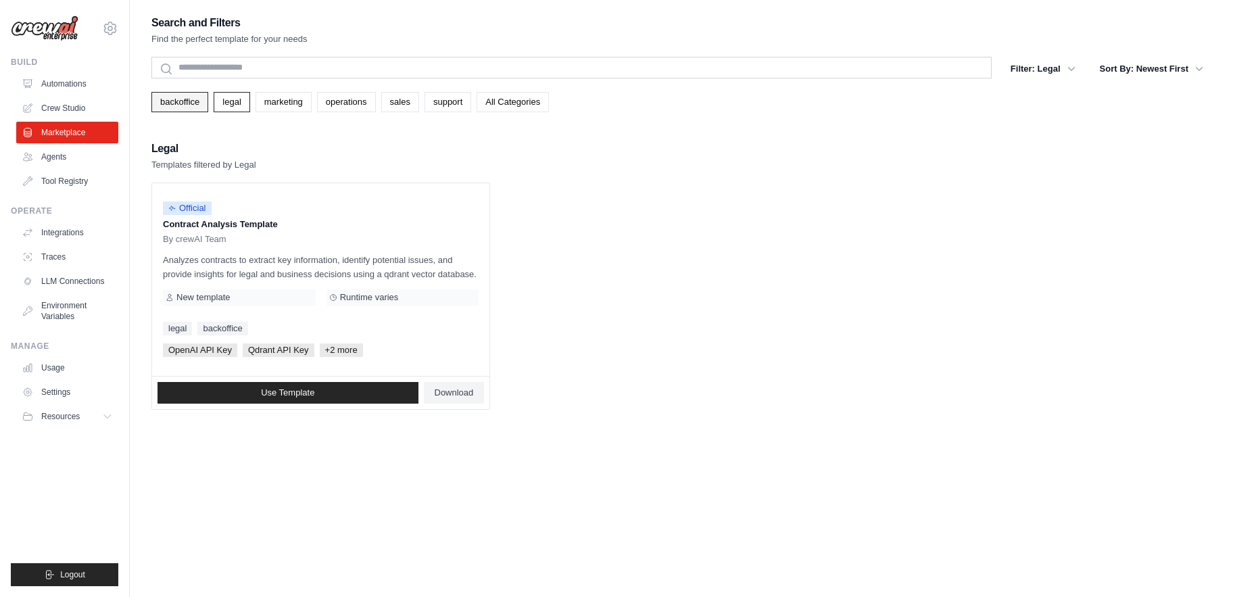
click at [185, 105] on link "backoffice" at bounding box center [179, 102] width 57 height 20
click at [178, 107] on link "backoffice" at bounding box center [179, 102] width 57 height 20
click at [236, 98] on link "legal" at bounding box center [232, 102] width 36 height 20
click at [276, 101] on link "marketing" at bounding box center [283, 102] width 56 height 20
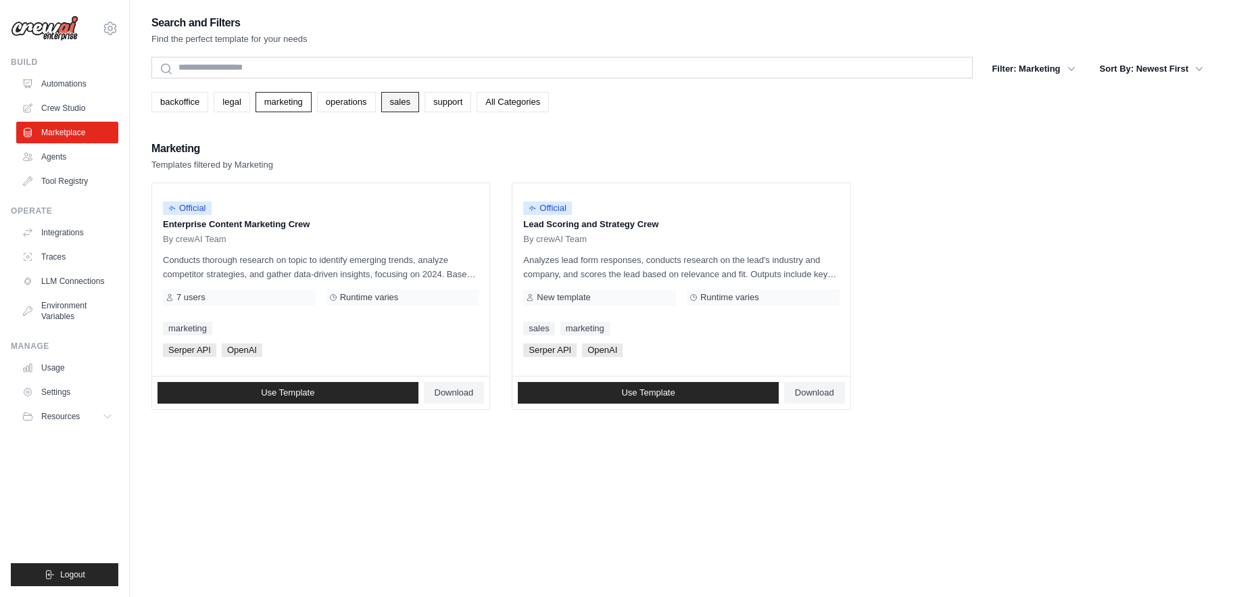
click at [410, 105] on link "sales" at bounding box center [400, 102] width 38 height 20
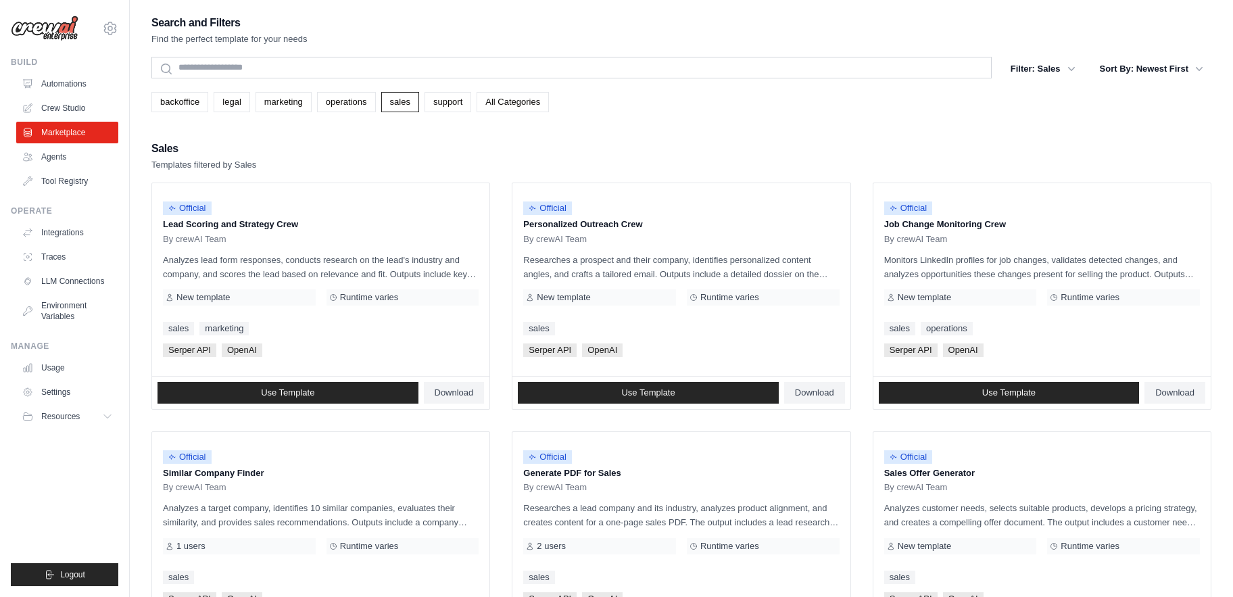
drag, startPoint x: 740, startPoint y: 139, endPoint x: 674, endPoint y: 63, distance: 100.6
click at [708, 101] on div "Search and Filters Find the perfect template for your needs Search Filter: Sale…" at bounding box center [681, 584] width 1060 height 1141
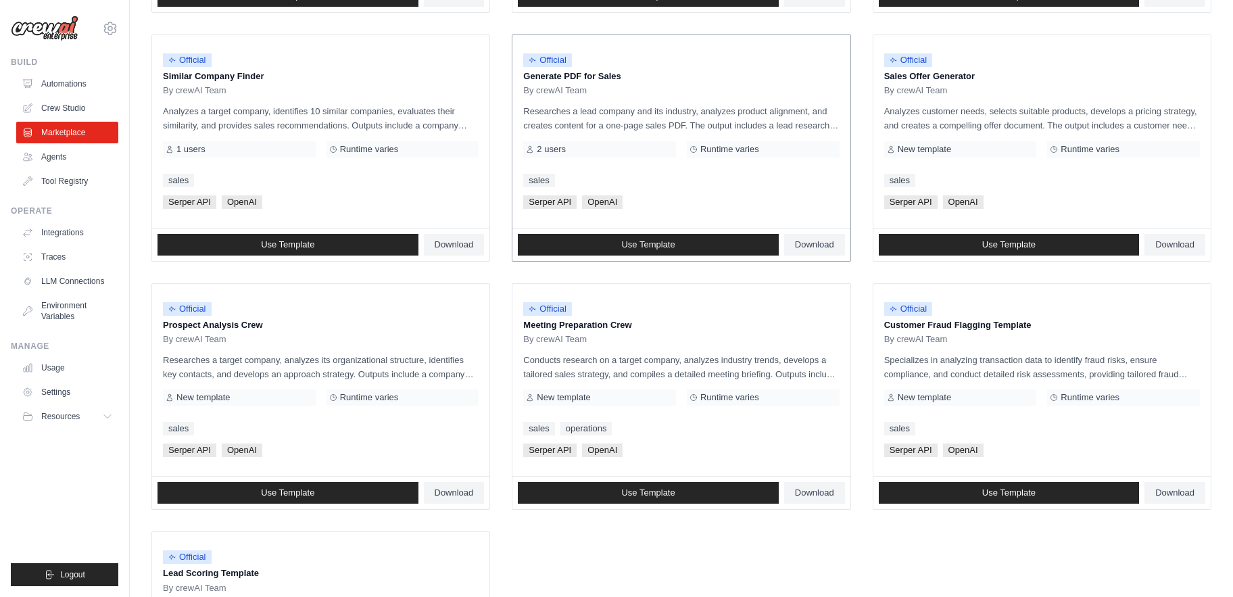
scroll to position [405, 0]
